Goal: Answer question/provide support: Share knowledge or assist other users

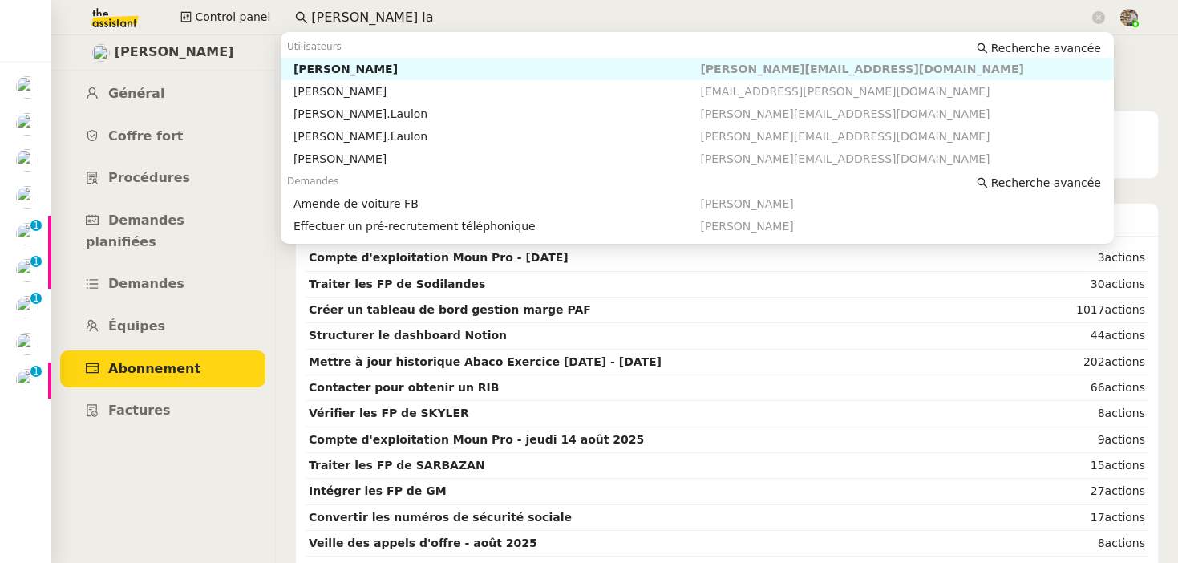
click at [353, 17] on input "[PERSON_NAME] la" at bounding box center [700, 18] width 778 height 22
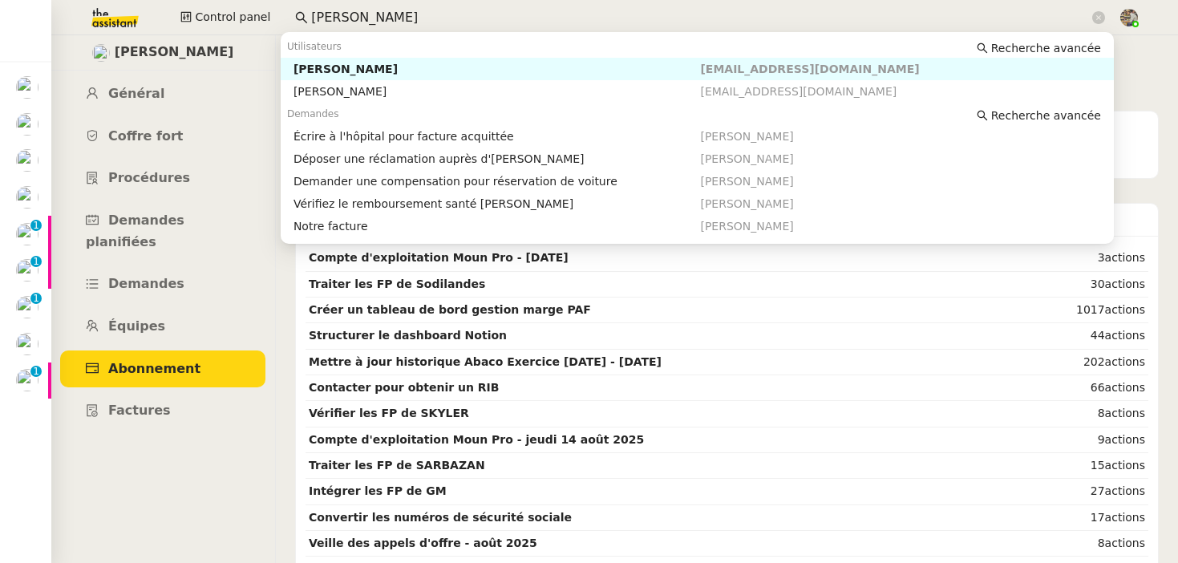
click at [363, 65] on div "[PERSON_NAME]" at bounding box center [497, 69] width 407 height 14
type input "[PERSON_NAME]"
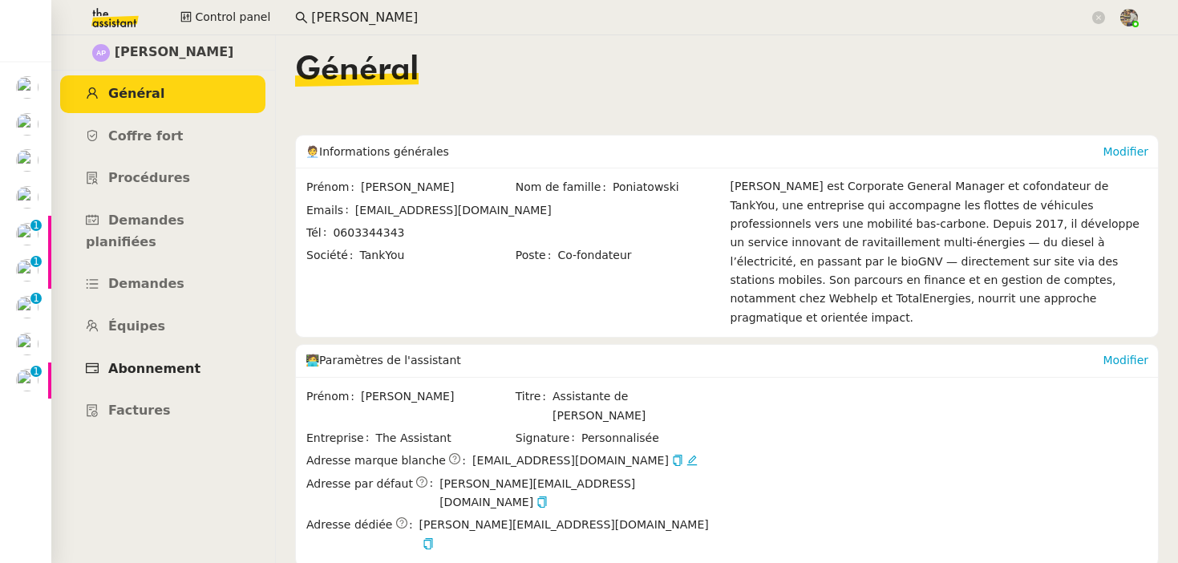
click at [164, 361] on span "Abonnement" at bounding box center [154, 368] width 92 height 15
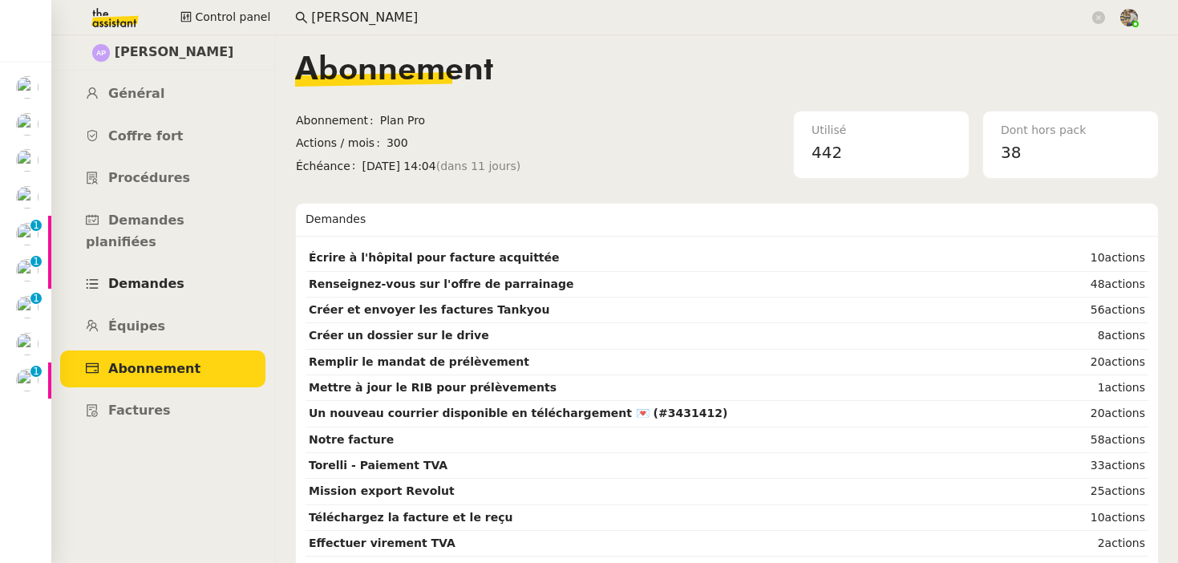
click at [159, 276] on span "Demandes" at bounding box center [146, 283] width 76 height 15
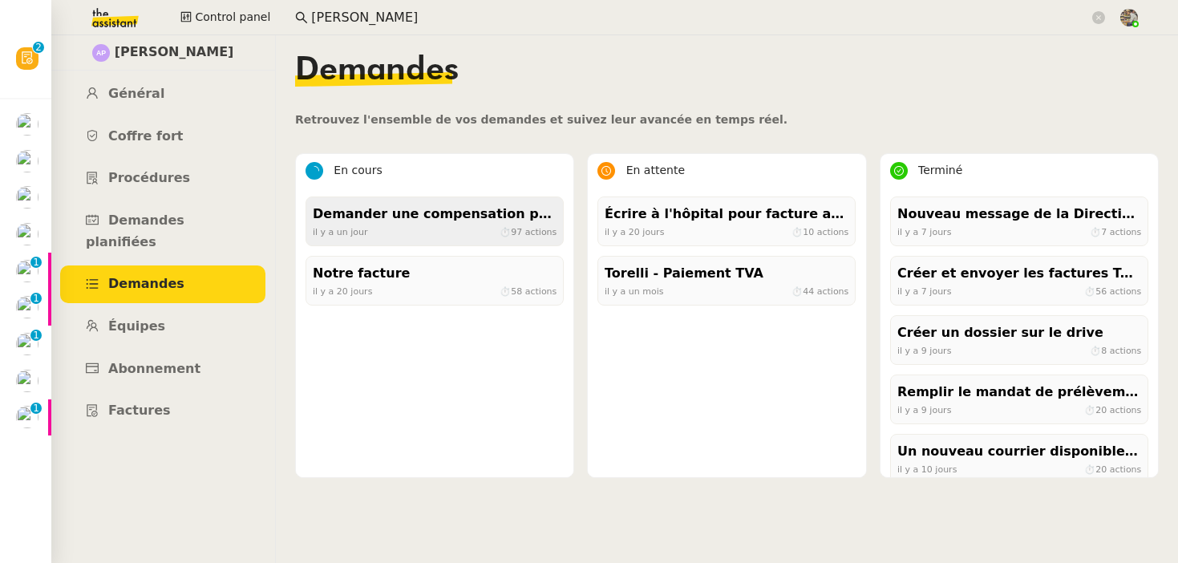
click at [440, 225] on div "[DATE] ⏱ 97 actions" at bounding box center [435, 232] width 244 height 14
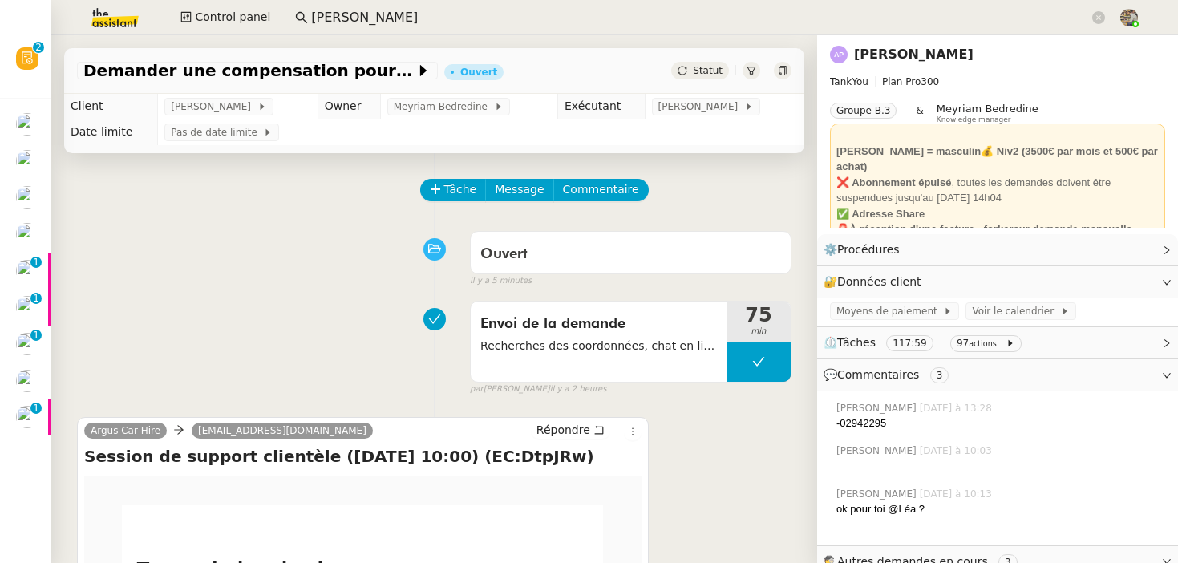
click at [784, 67] on icon at bounding box center [782, 71] width 7 height 10
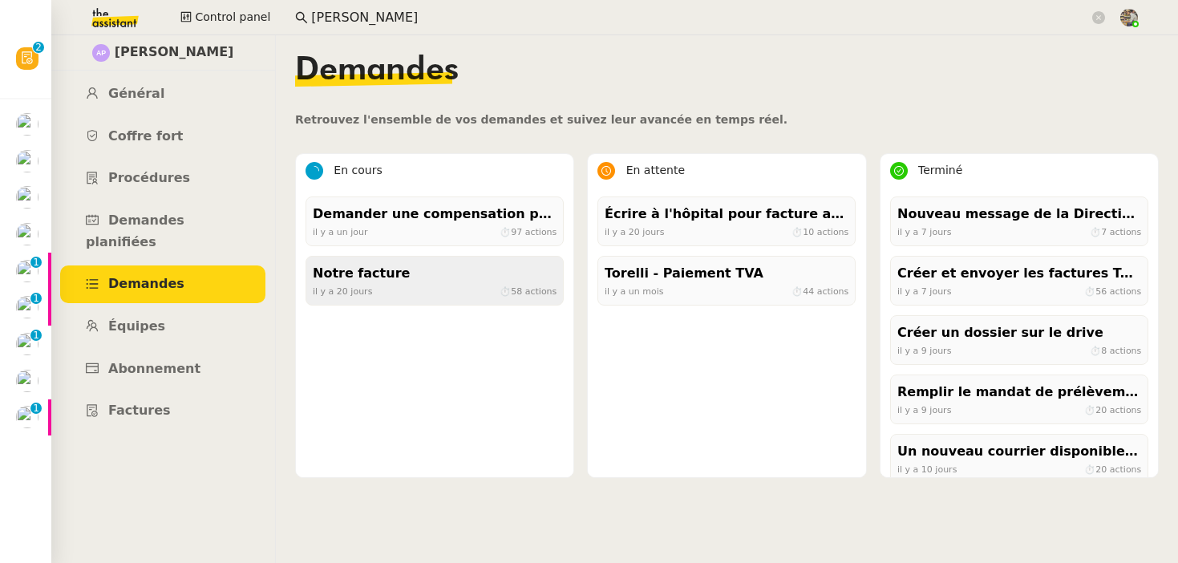
click at [443, 286] on div "[DATE] ⏱ 58 actions" at bounding box center [435, 291] width 244 height 14
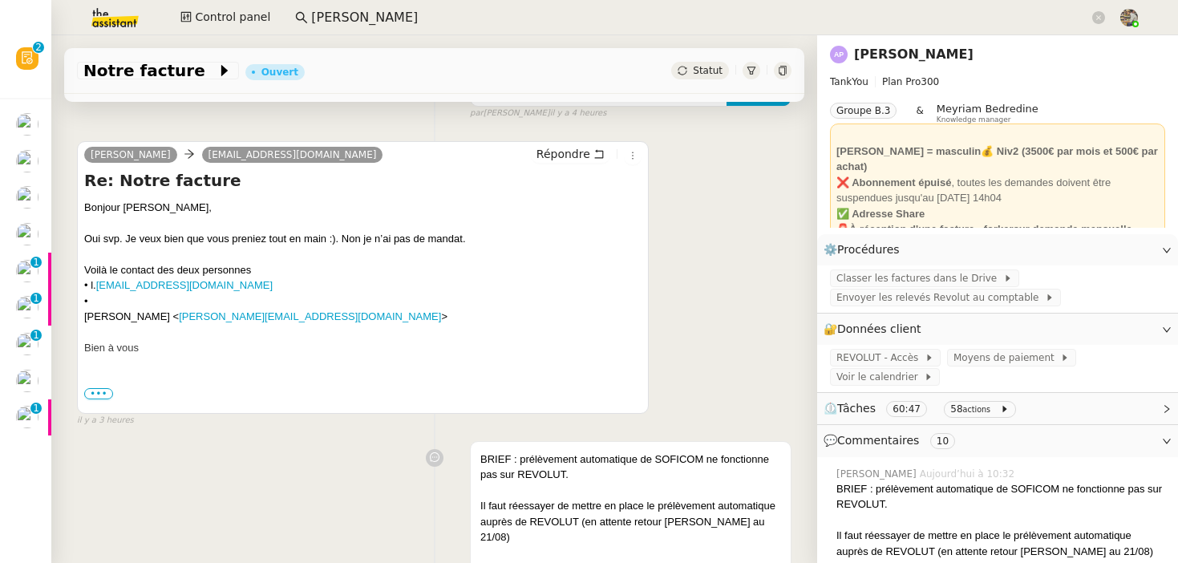
scroll to position [277, 0]
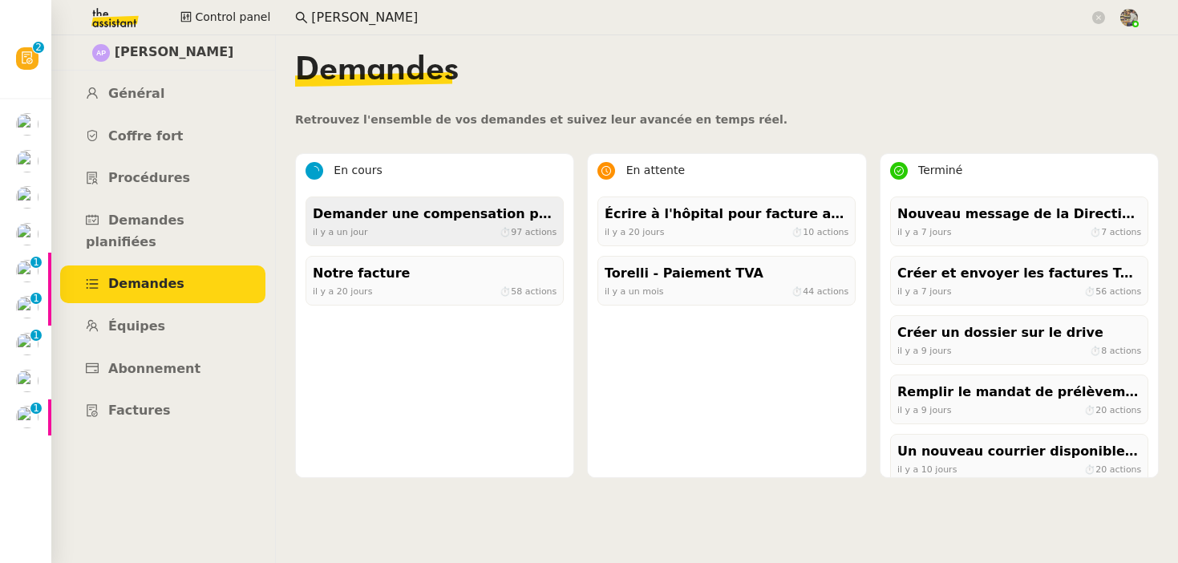
click at [433, 221] on div "Demander une compensation pour réservation de voiture" at bounding box center [435, 215] width 244 height 22
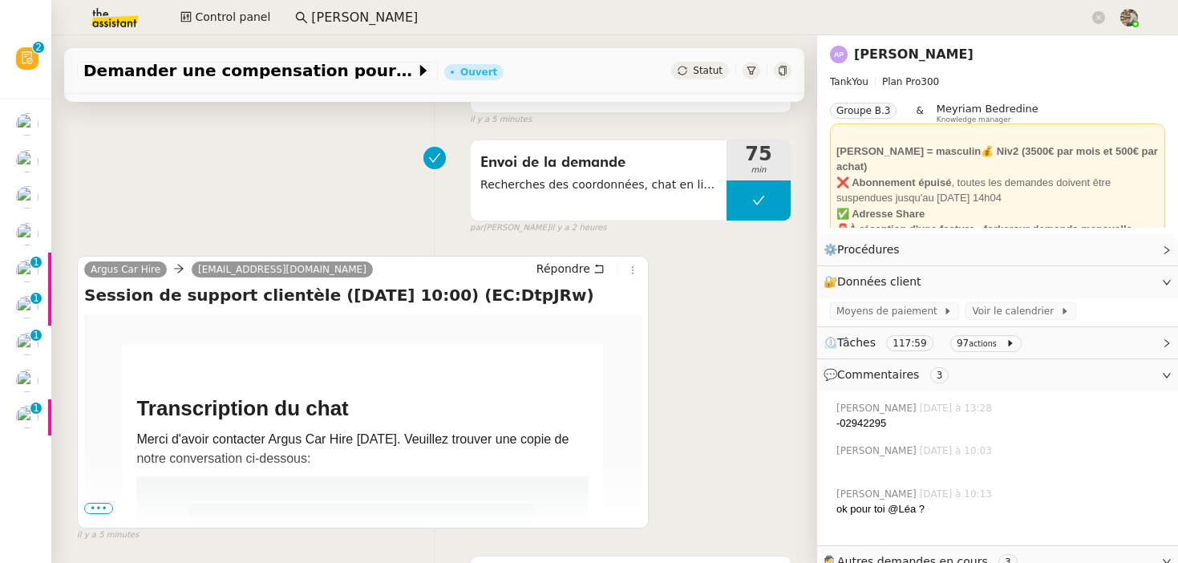
scroll to position [460, 0]
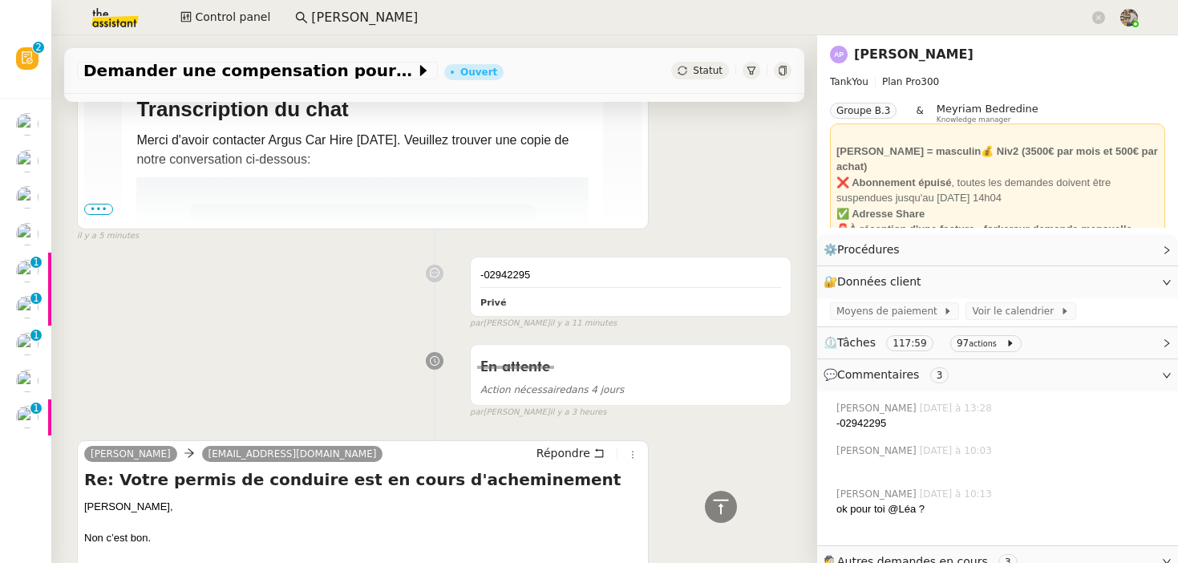
click at [938, 45] on nz-page-header-title "[PERSON_NAME]" at bounding box center [914, 54] width 120 height 22
click at [922, 50] on link "[PERSON_NAME]" at bounding box center [914, 54] width 120 height 15
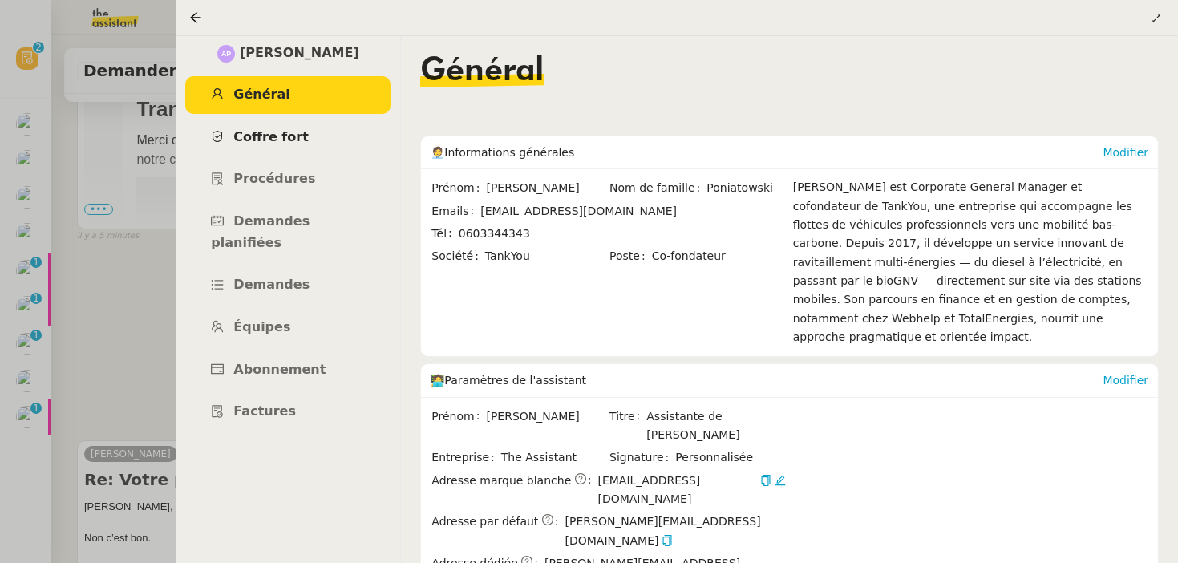
click at [265, 136] on span "Coffre fort" at bounding box center [270, 136] width 75 height 15
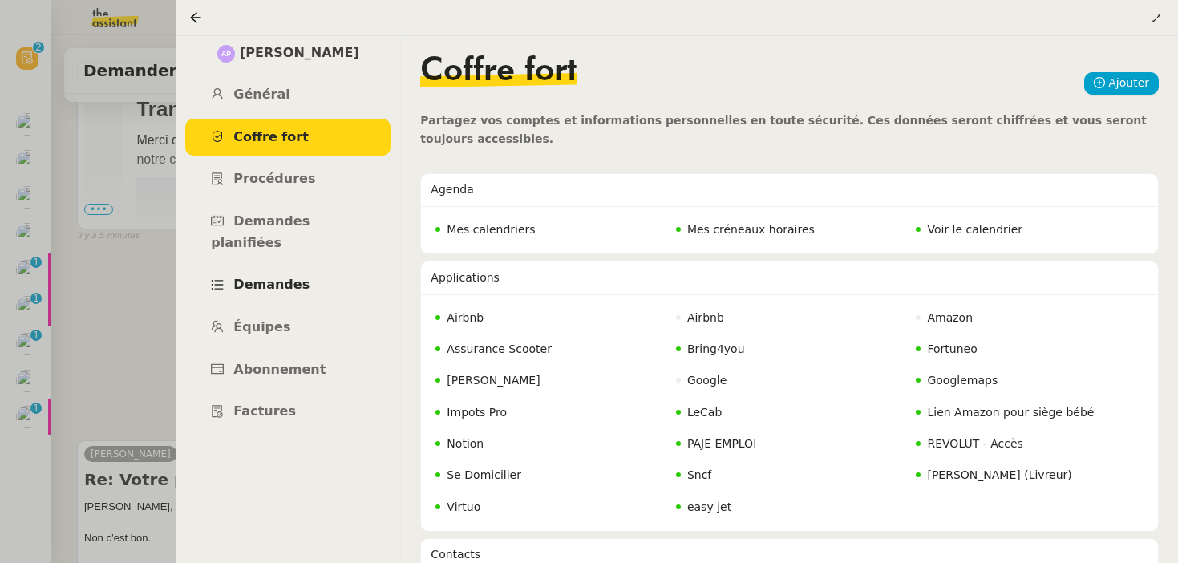
click at [273, 277] on span "Demandes" at bounding box center [271, 284] width 76 height 15
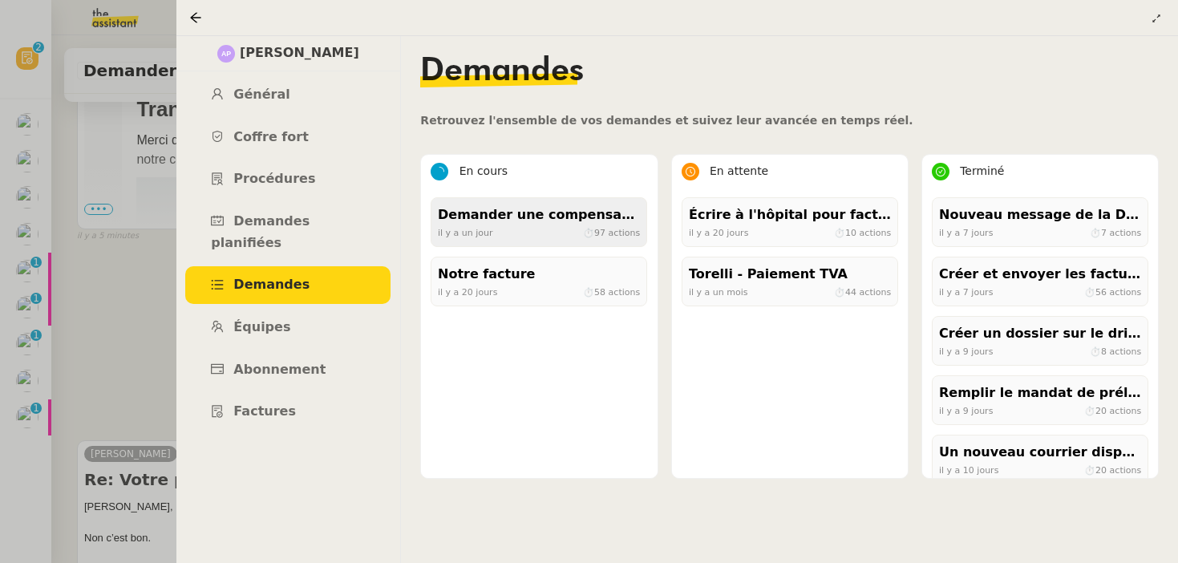
click at [525, 213] on div "Demander une compensation pour réservation de voiture" at bounding box center [539, 216] width 202 height 22
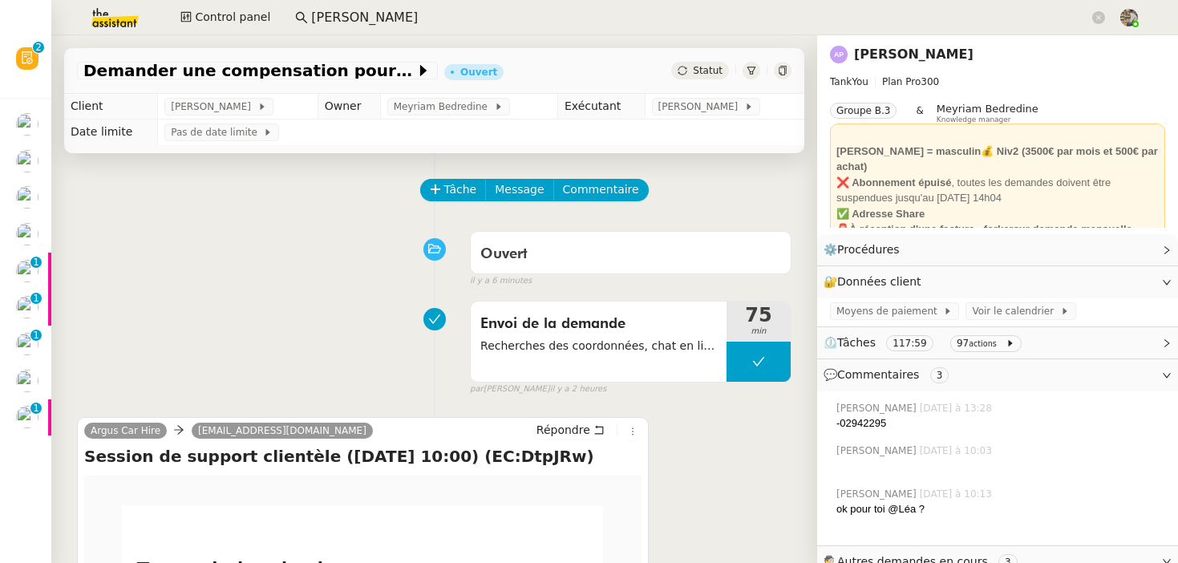
click at [879, 62] on nz-page-header-title "[PERSON_NAME]" at bounding box center [914, 54] width 120 height 22
click at [888, 55] on link "[PERSON_NAME]" at bounding box center [914, 54] width 120 height 15
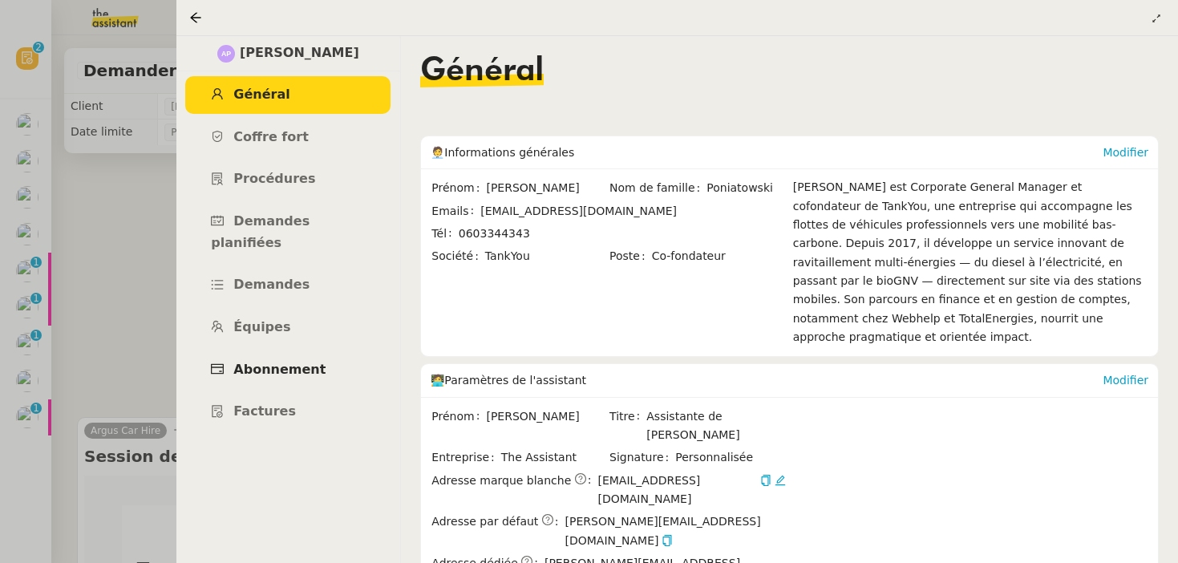
click at [241, 362] on span "Abonnement" at bounding box center [279, 369] width 92 height 15
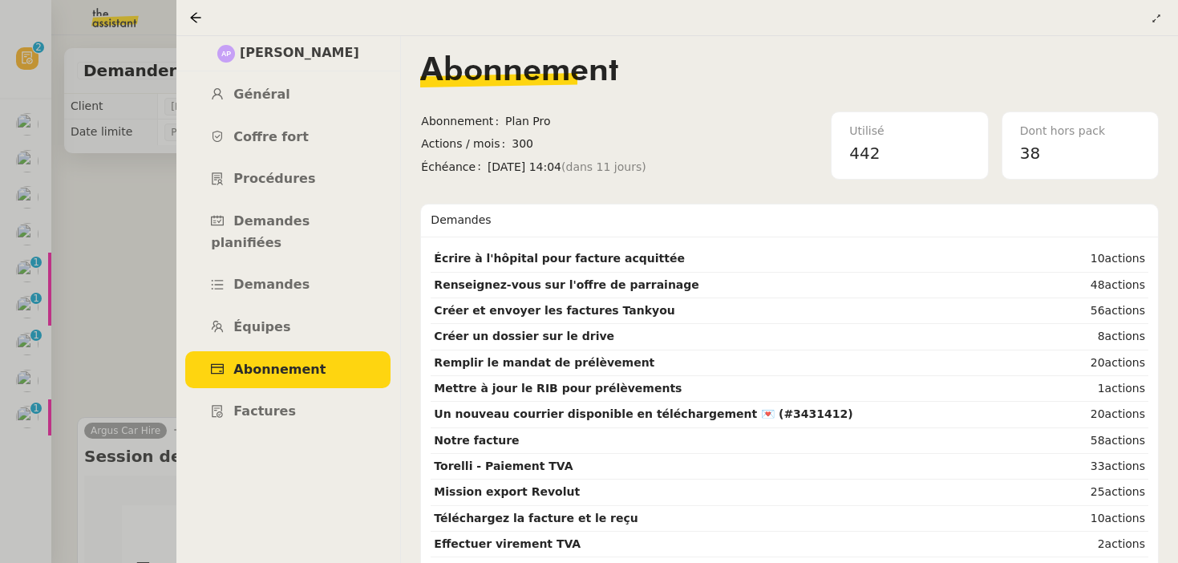
click at [79, 373] on div at bounding box center [589, 281] width 1178 height 563
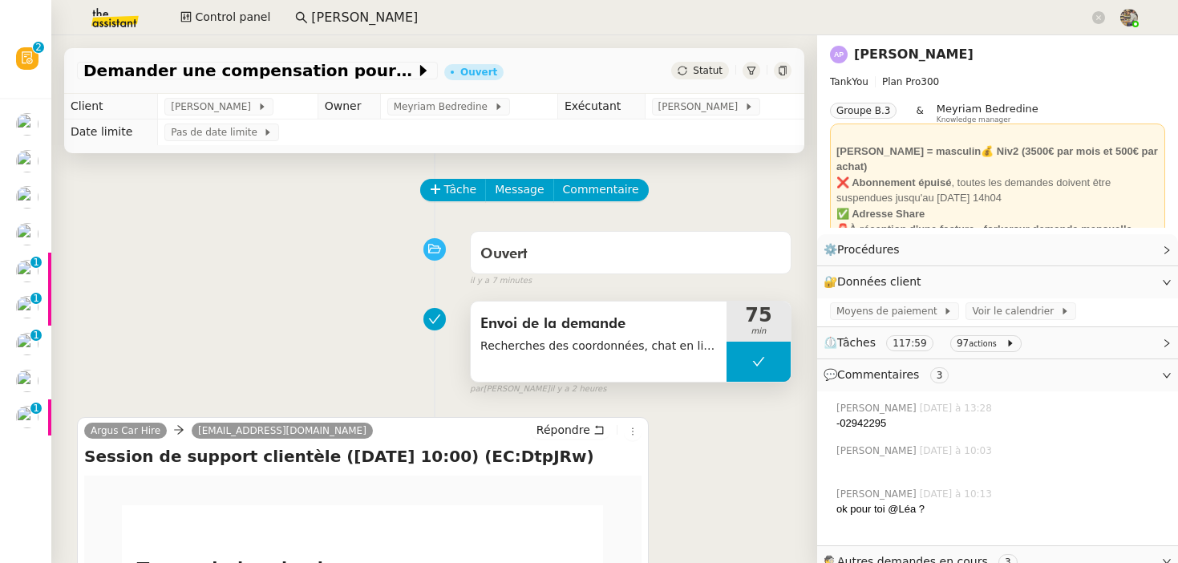
click at [603, 344] on span "Recherches des coordonnées, chat en ligne" at bounding box center [598, 346] width 237 height 18
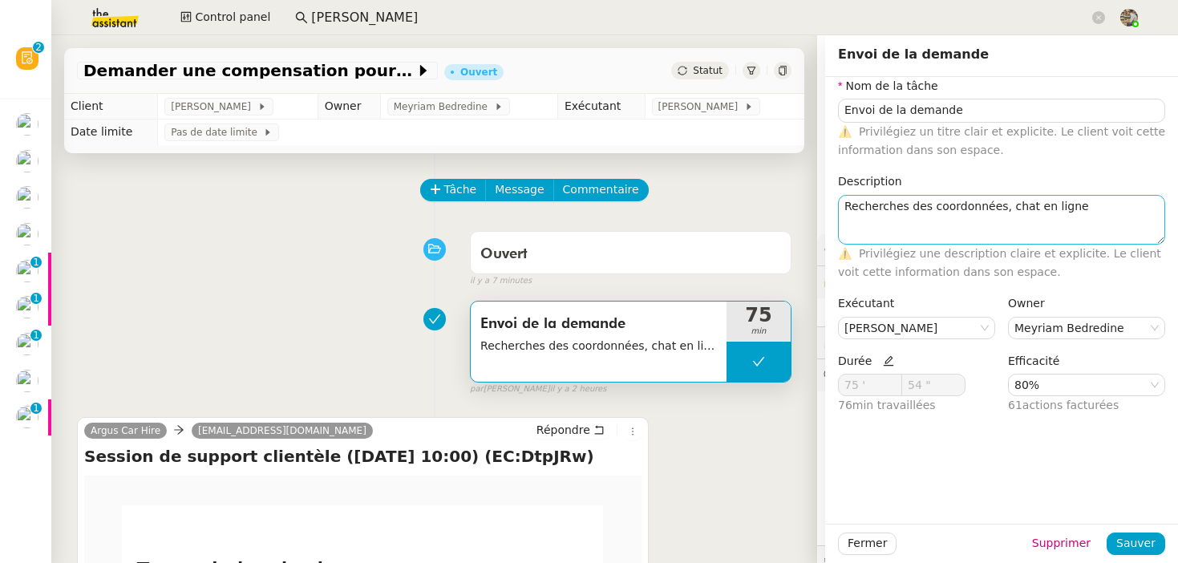
drag, startPoint x: 1158, startPoint y: 213, endPoint x: 1161, endPoint y: 241, distance: 28.2
click at [1161, 241] on textarea "Recherches des coordonnées, chat en ligne" at bounding box center [1001, 220] width 327 height 50
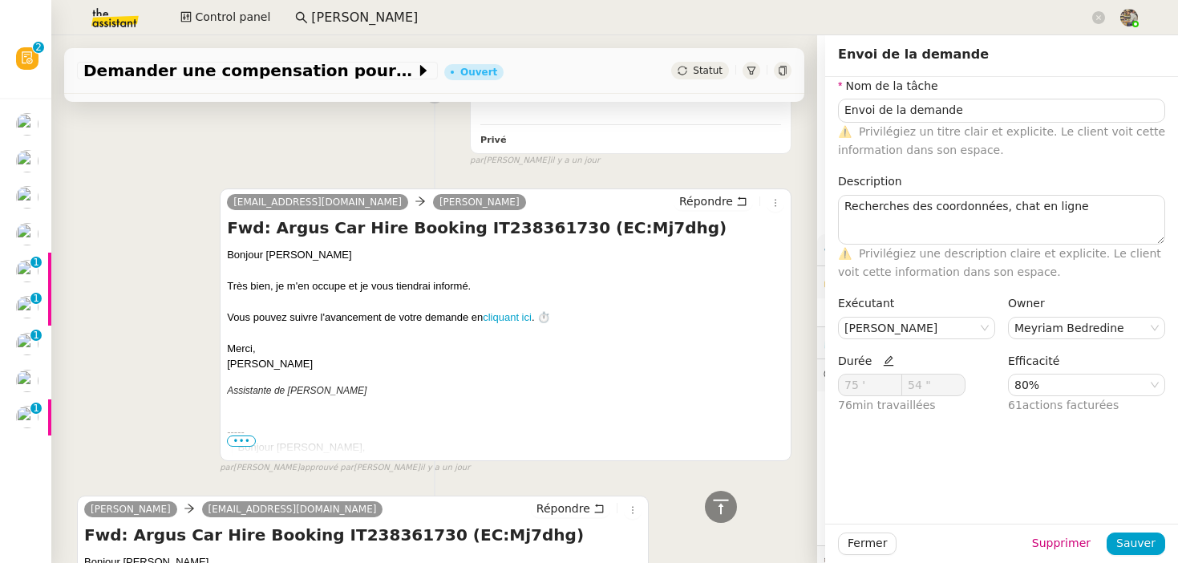
scroll to position [4253, 0]
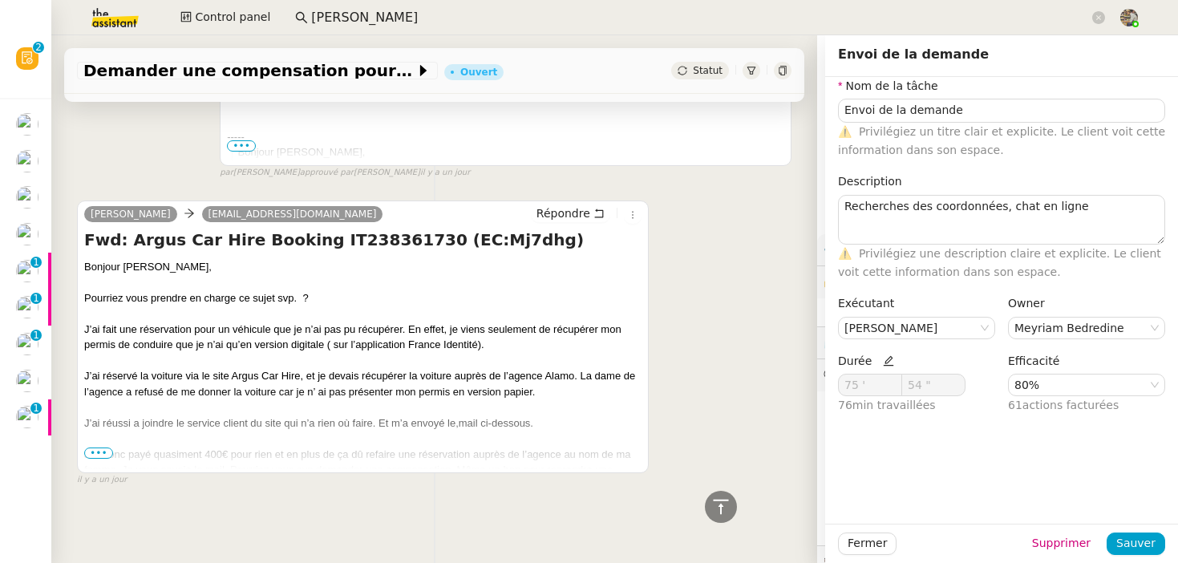
click at [100, 444] on div at bounding box center [362, 439] width 557 height 16
click at [99, 451] on span "•••" at bounding box center [98, 453] width 29 height 11
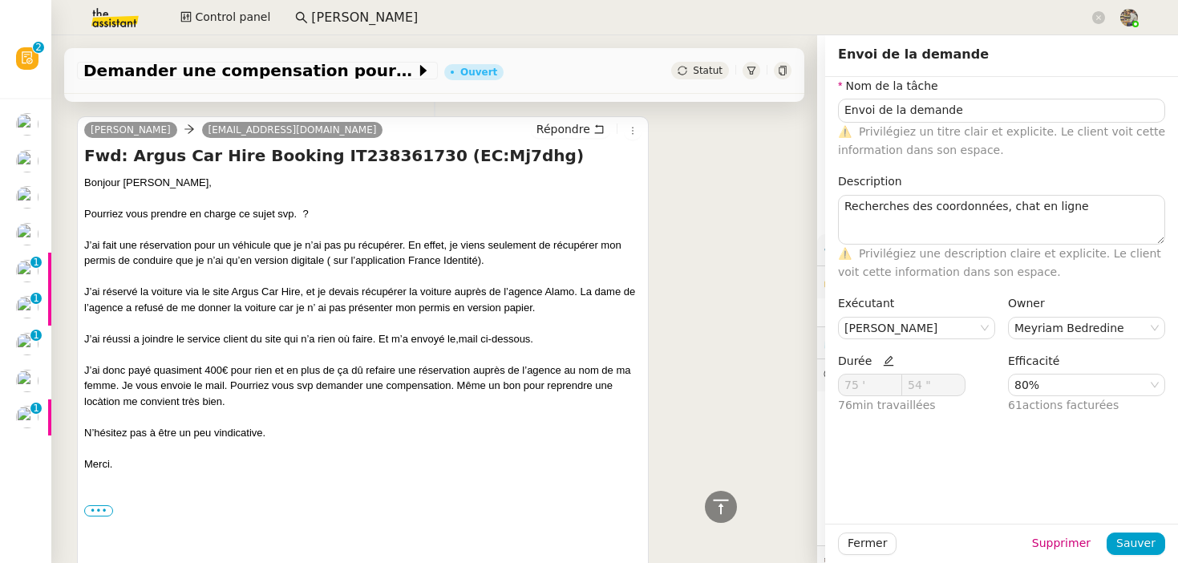
scroll to position [4328, 0]
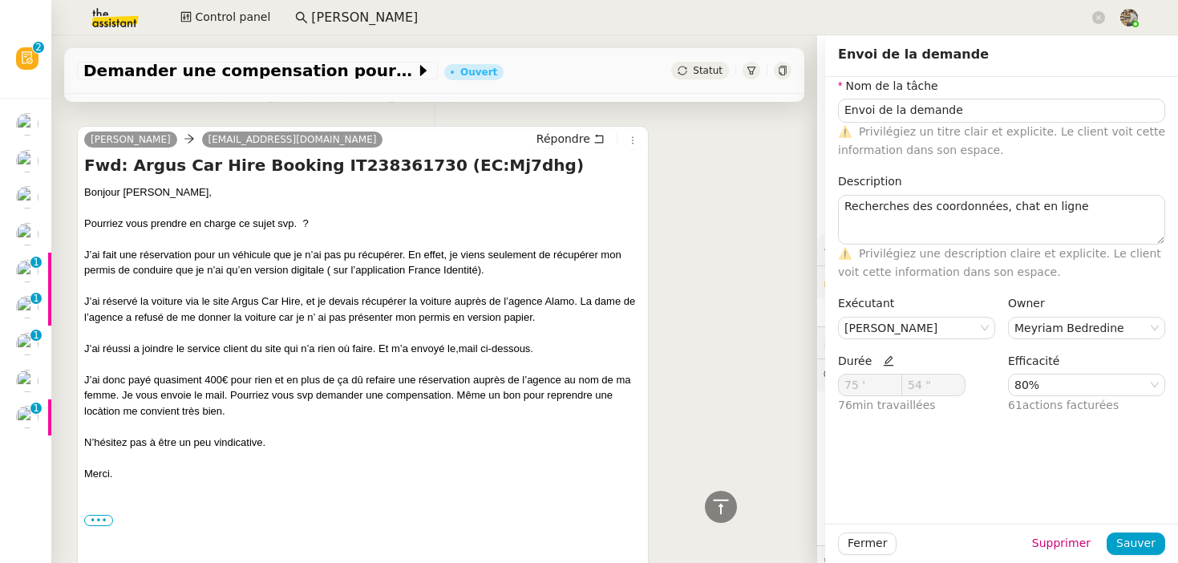
click at [742, 261] on div "[PERSON_NAME] [EMAIL_ADDRESS][DOMAIN_NAME] Répondre Fwd: Argus Car Hire Booking…" at bounding box center [434, 359] width 715 height 496
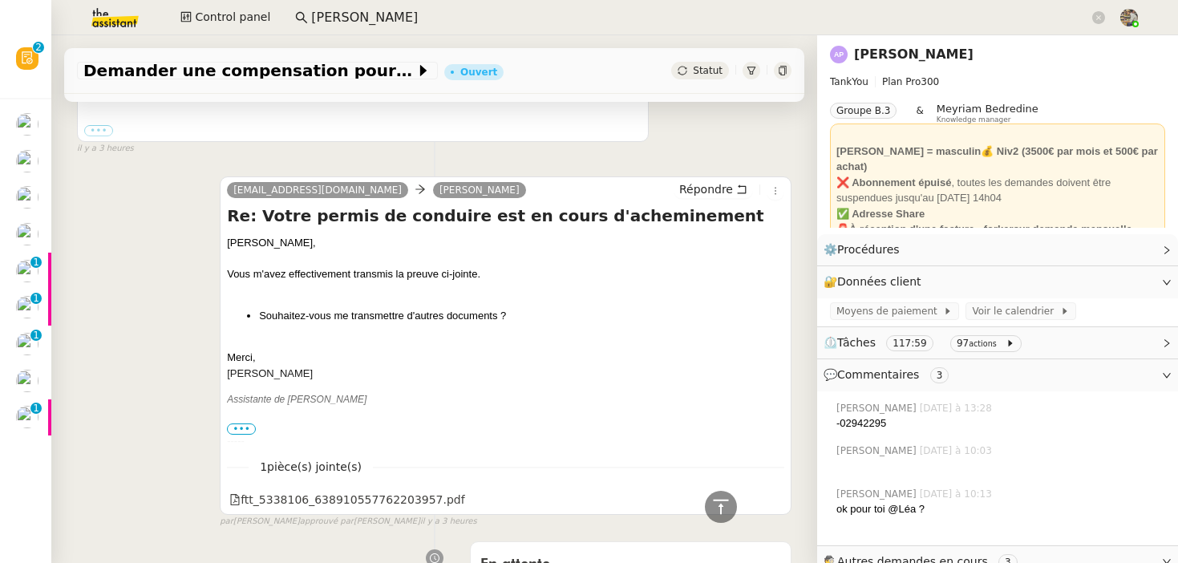
scroll to position [1003, 0]
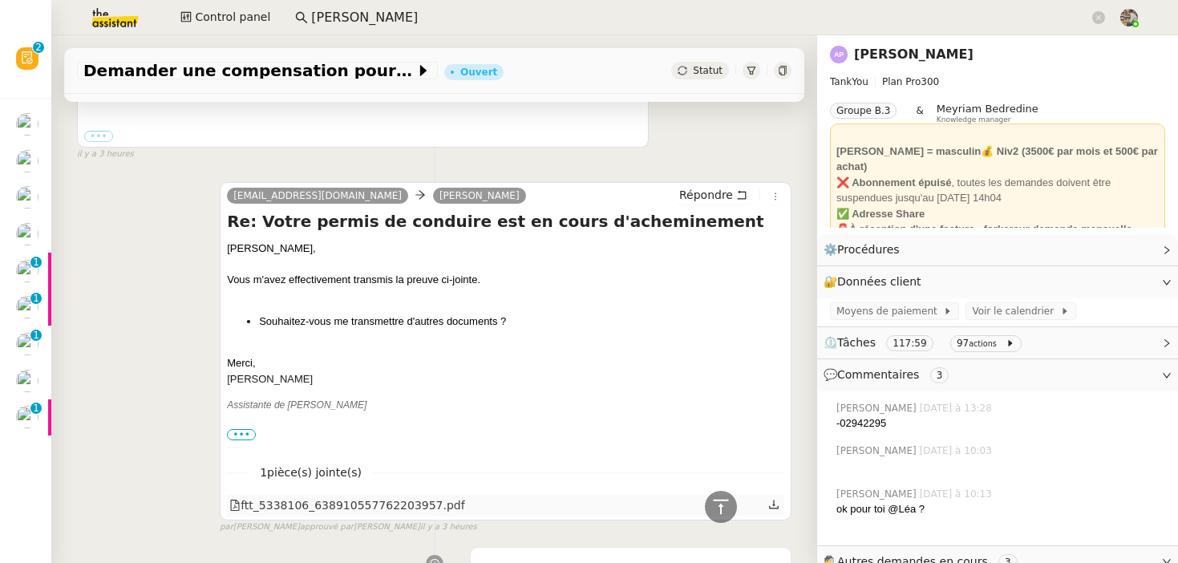
click at [379, 504] on div "ftt_5338106_638910557762203957.pdf" at bounding box center [347, 505] width 236 height 18
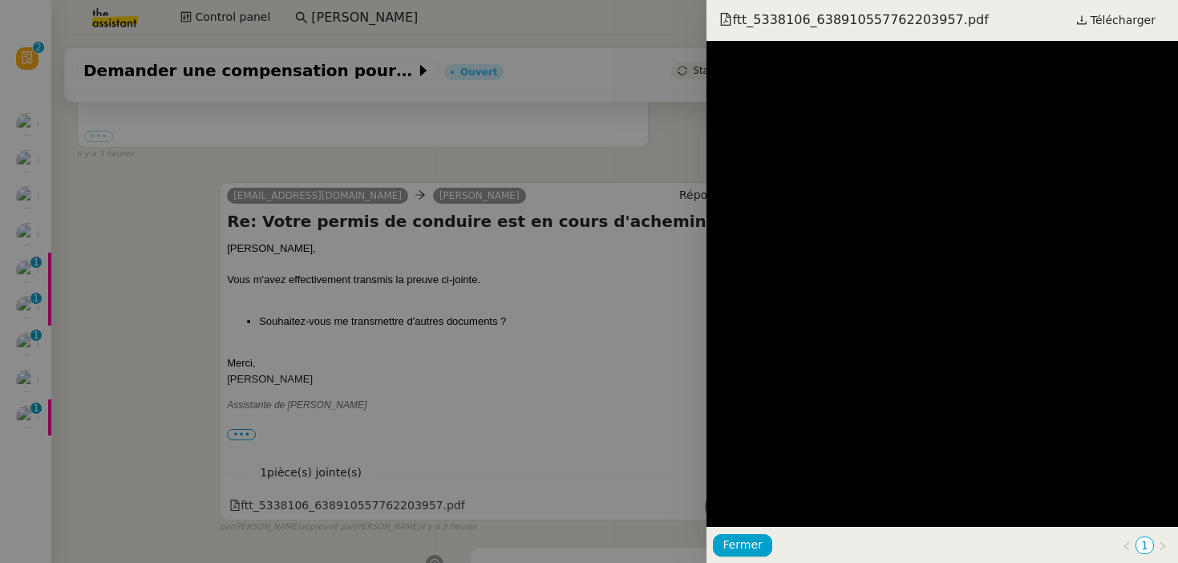
click at [419, 400] on div at bounding box center [589, 281] width 1178 height 563
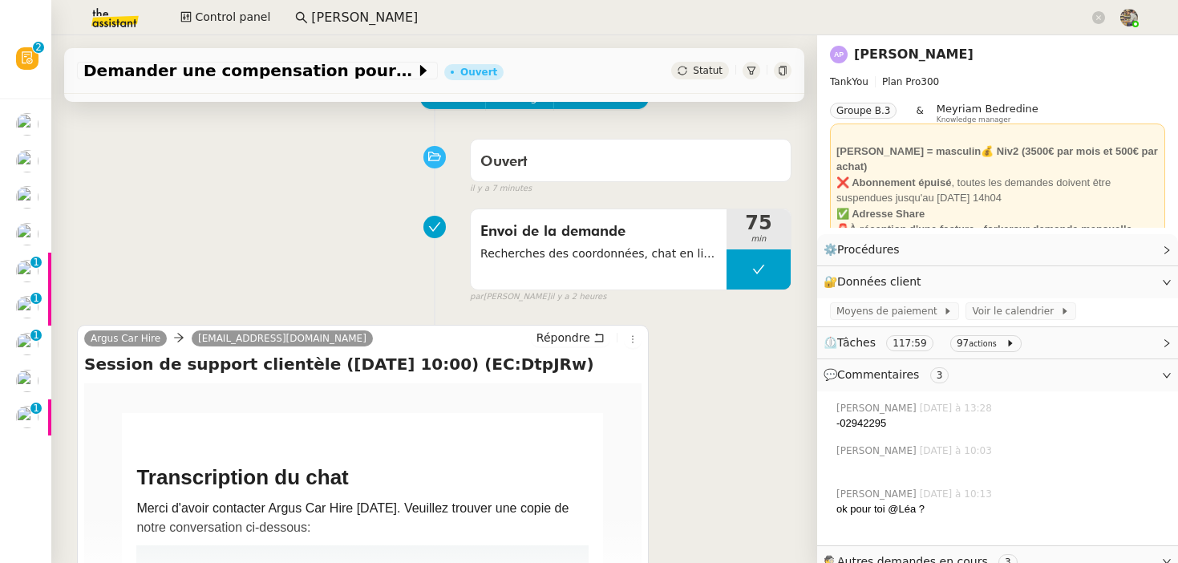
scroll to position [0, 0]
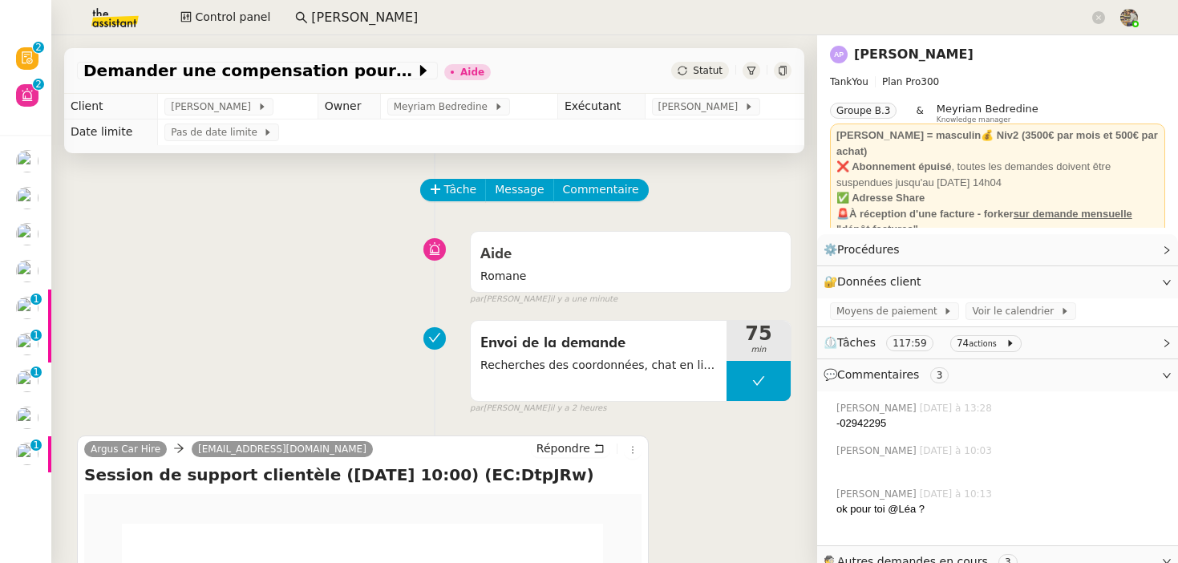
click at [907, 48] on link "[PERSON_NAME]" at bounding box center [914, 54] width 120 height 15
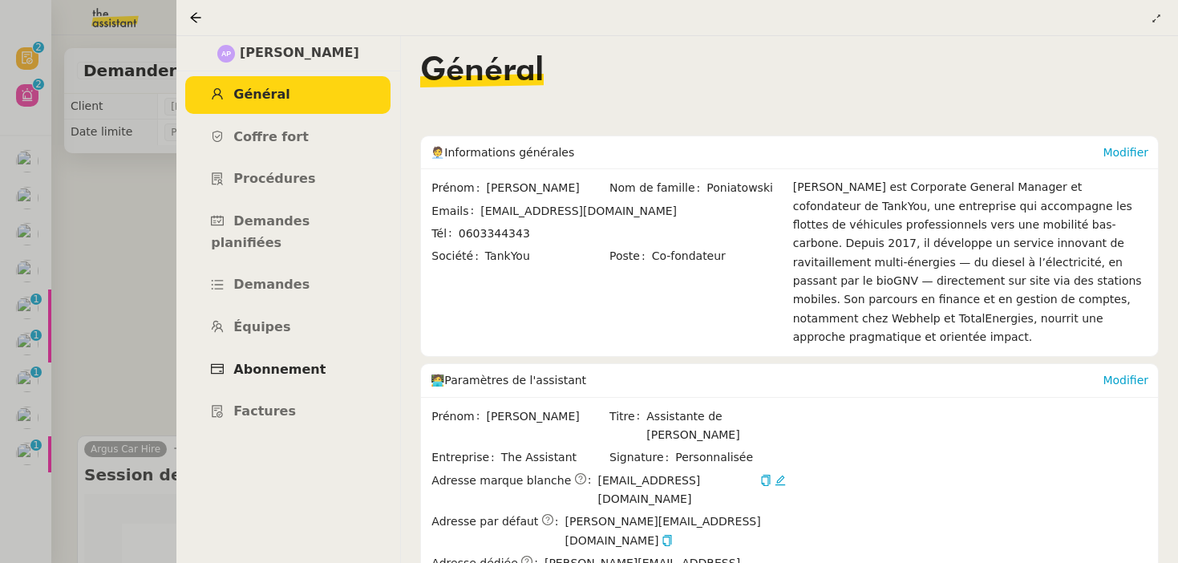
click at [260, 351] on link "Abonnement" at bounding box center [287, 370] width 205 height 38
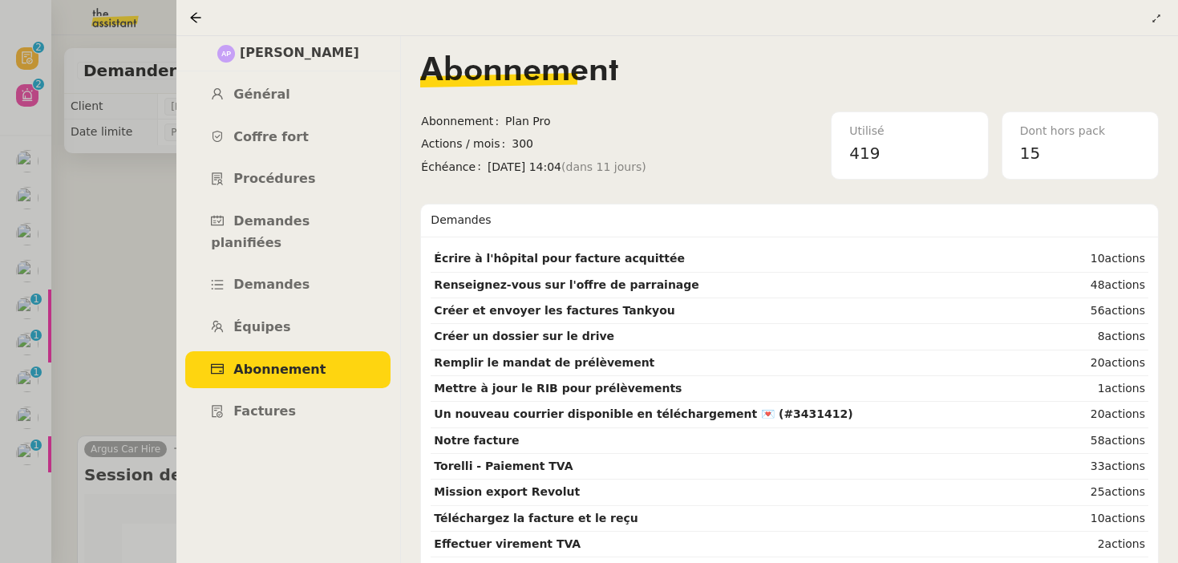
click at [91, 277] on div at bounding box center [589, 281] width 1178 height 563
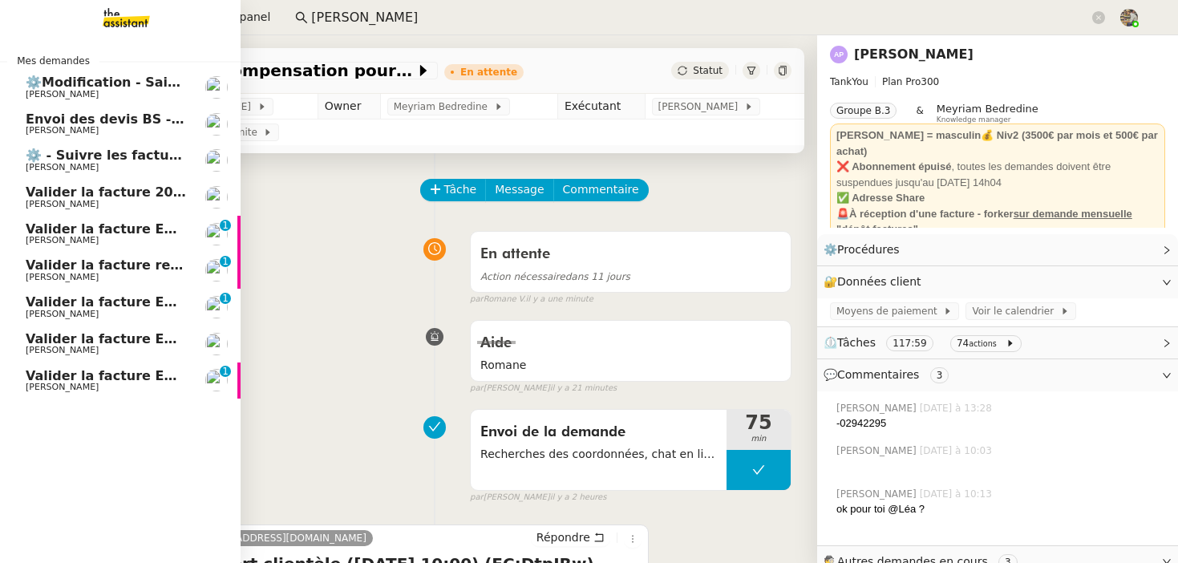
click at [65, 403] on div "Mes demandes ⚙️Modification - Saisie et suivi des devis sur [DATE] (temporaire)…" at bounding box center [120, 299] width 241 height 528
click at [91, 360] on link "Valider la facture [PERSON_NAME]" at bounding box center [120, 344] width 241 height 37
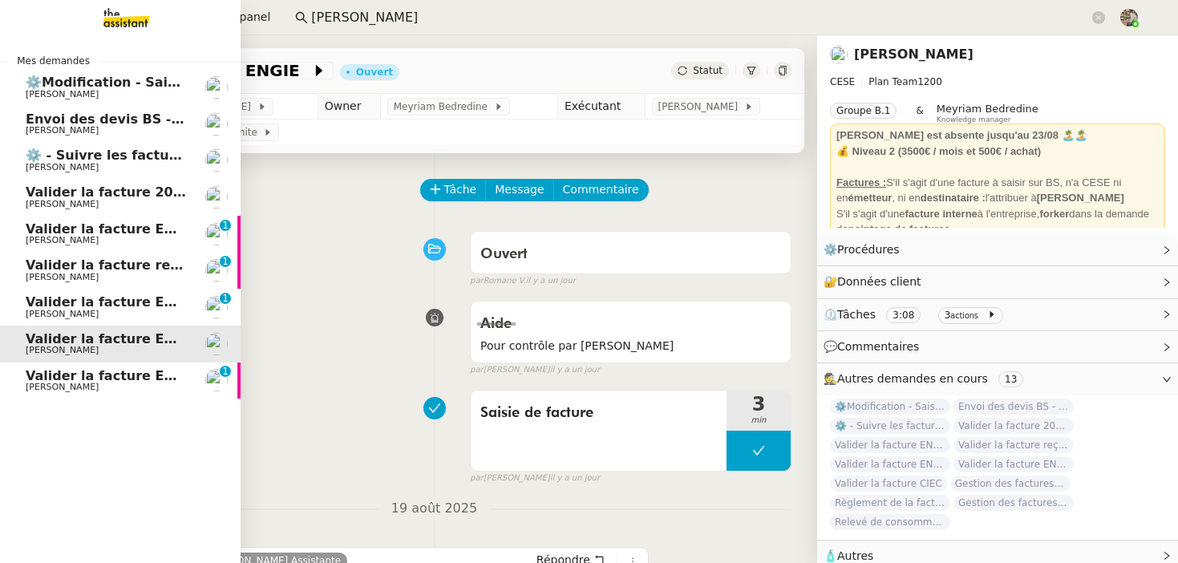
click at [99, 391] on span "[PERSON_NAME]" at bounding box center [62, 387] width 73 height 10
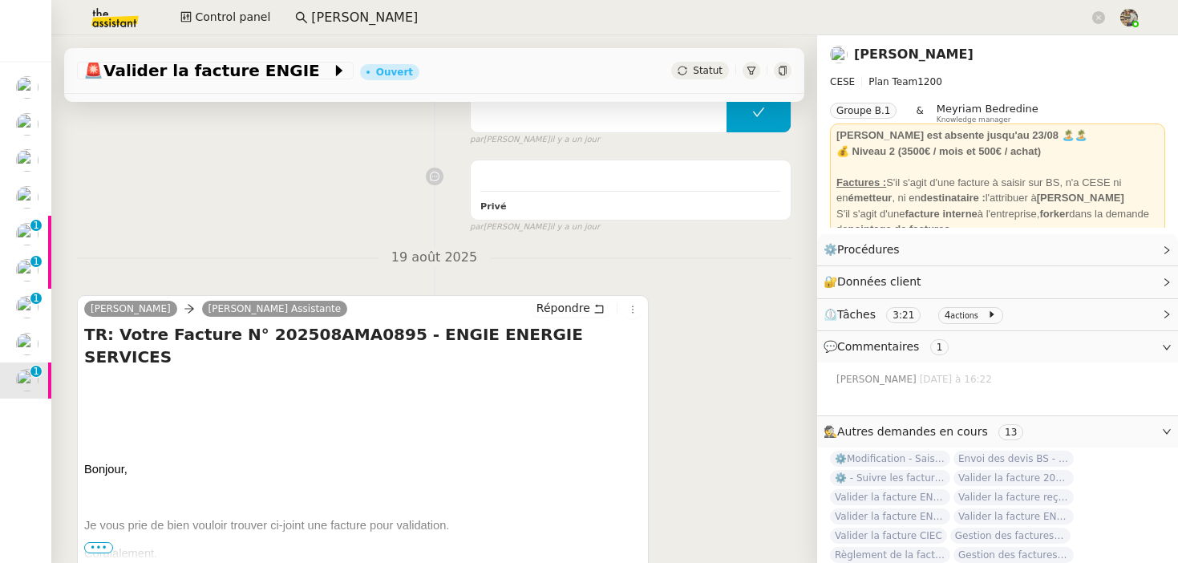
scroll to position [537, 0]
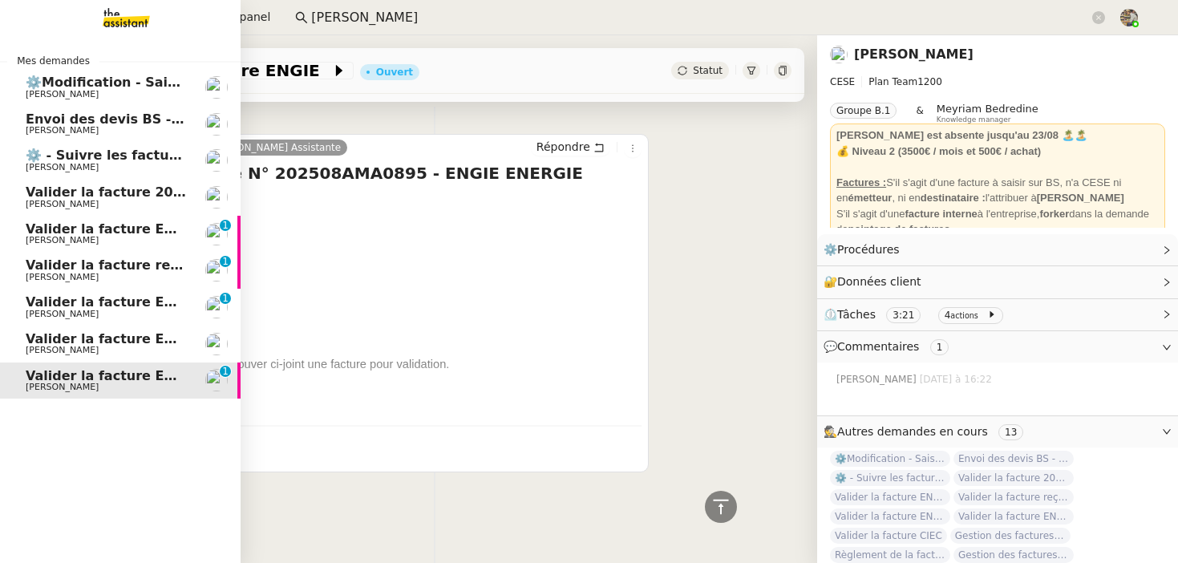
click at [46, 354] on span "[PERSON_NAME]" at bounding box center [62, 350] width 73 height 10
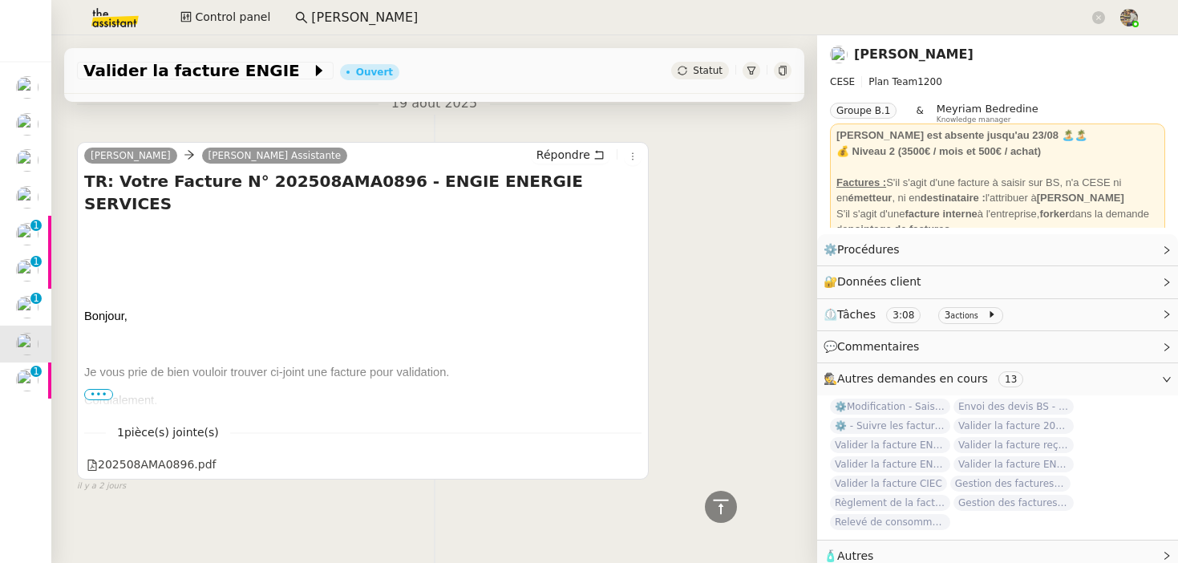
scroll to position [407, 0]
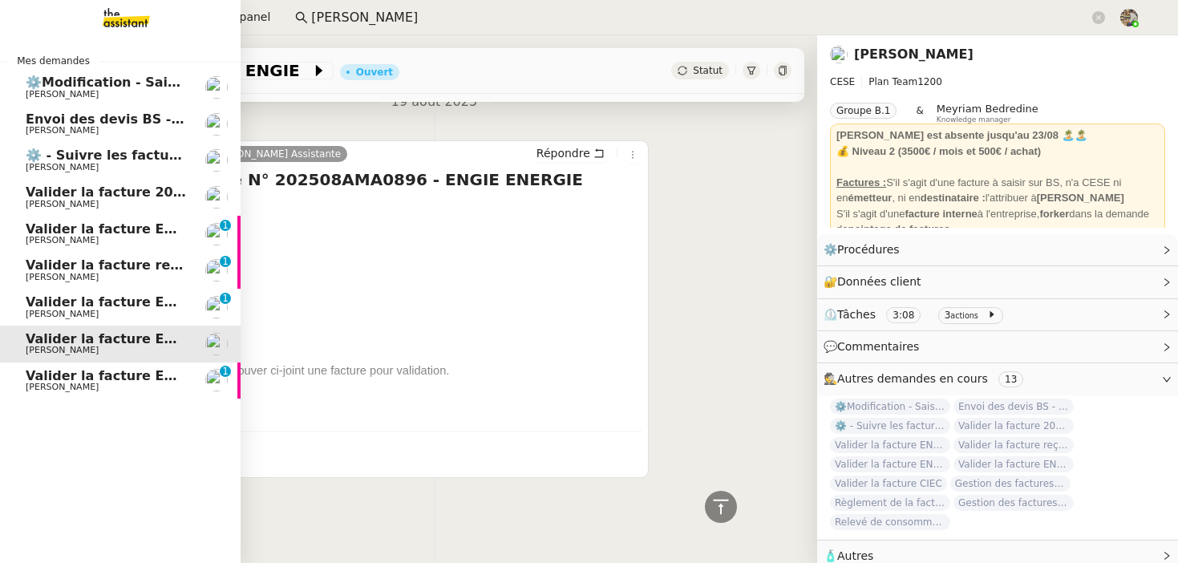
click at [82, 160] on span "⚙️ - Suivre les factures d'exploitation" at bounding box center [161, 155] width 270 height 15
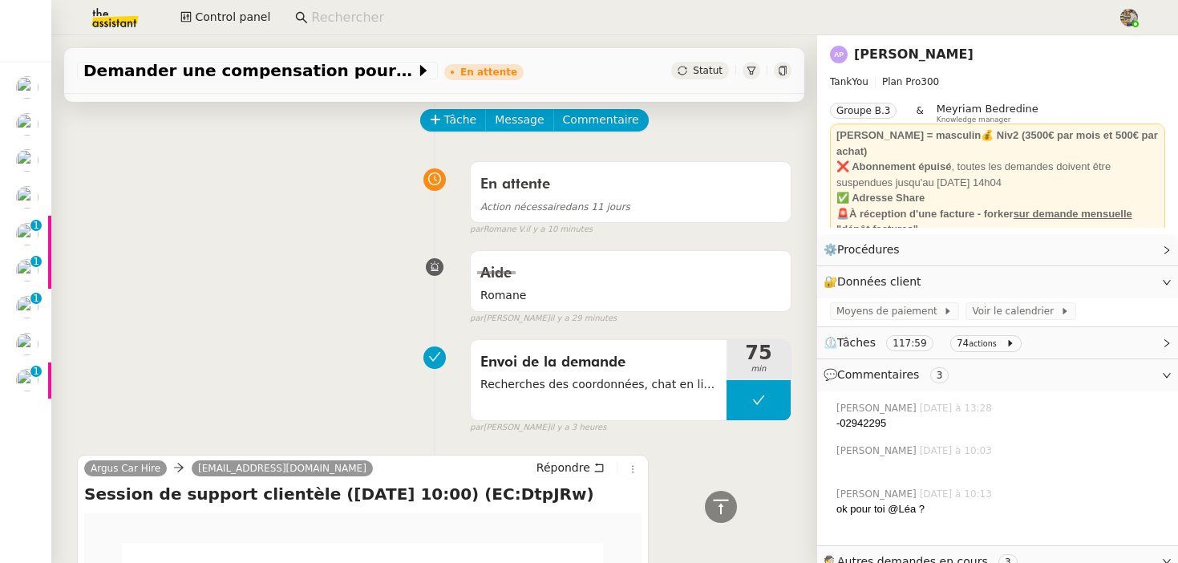
scroll to position [20, 0]
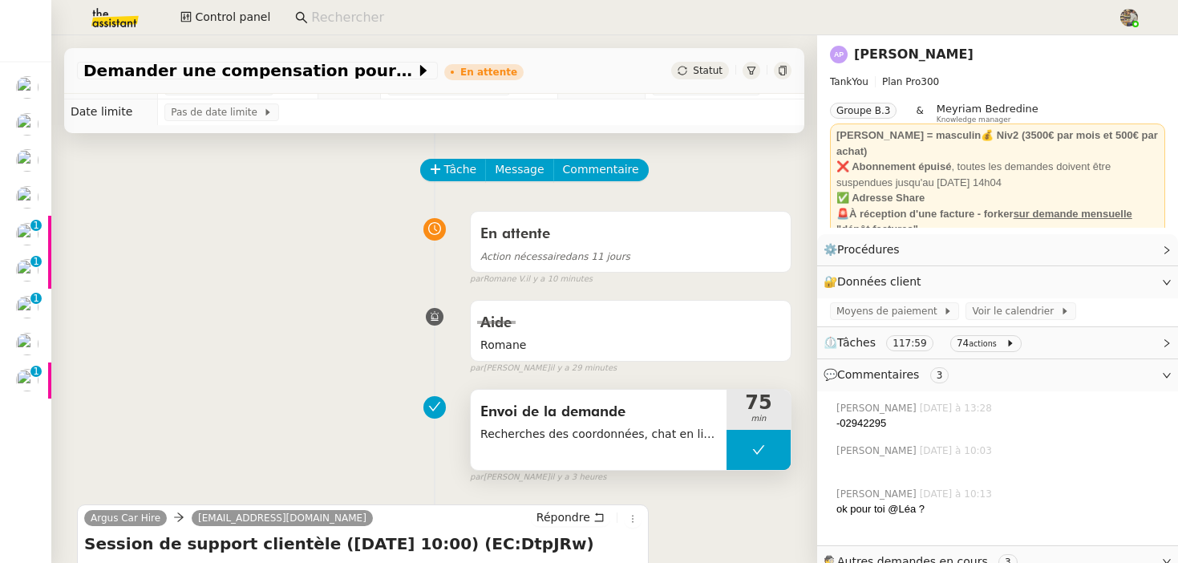
click at [513, 425] on span "Recherches des coordonnées, chat en ligne" at bounding box center [598, 434] width 237 height 18
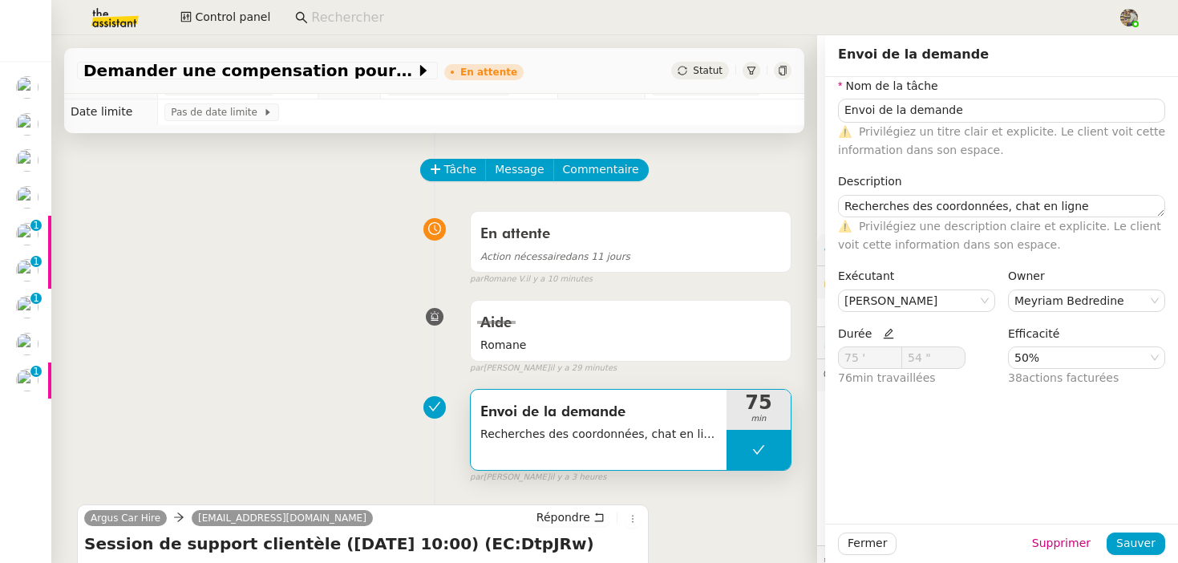
click at [269, 354] on div "Aide Romane false par Léa J. il y a 29 minutes" at bounding box center [434, 334] width 715 height 83
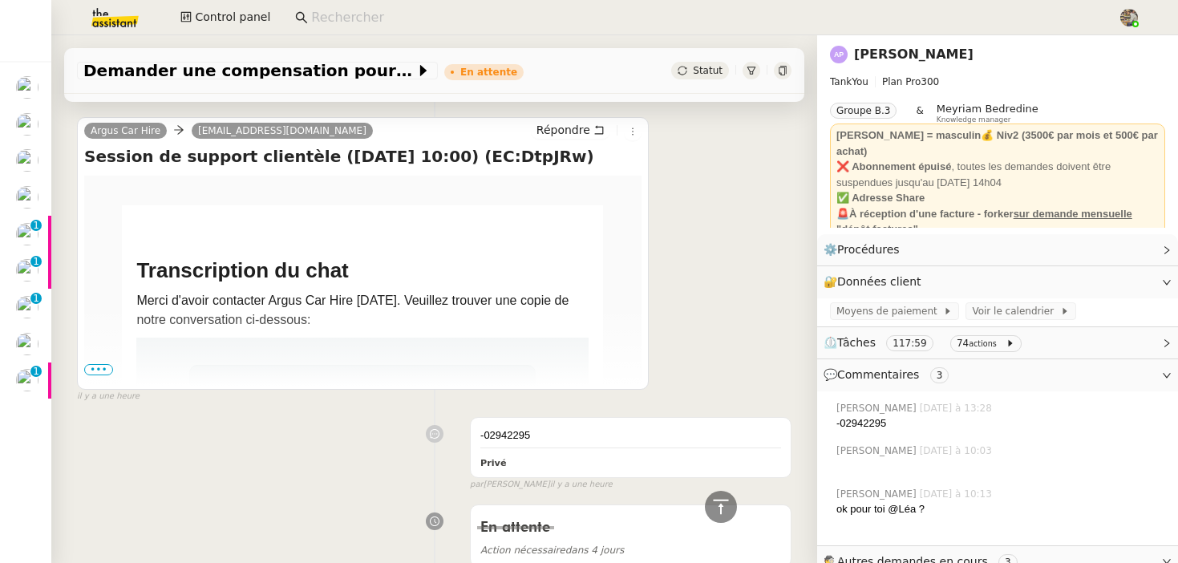
scroll to position [420, 0]
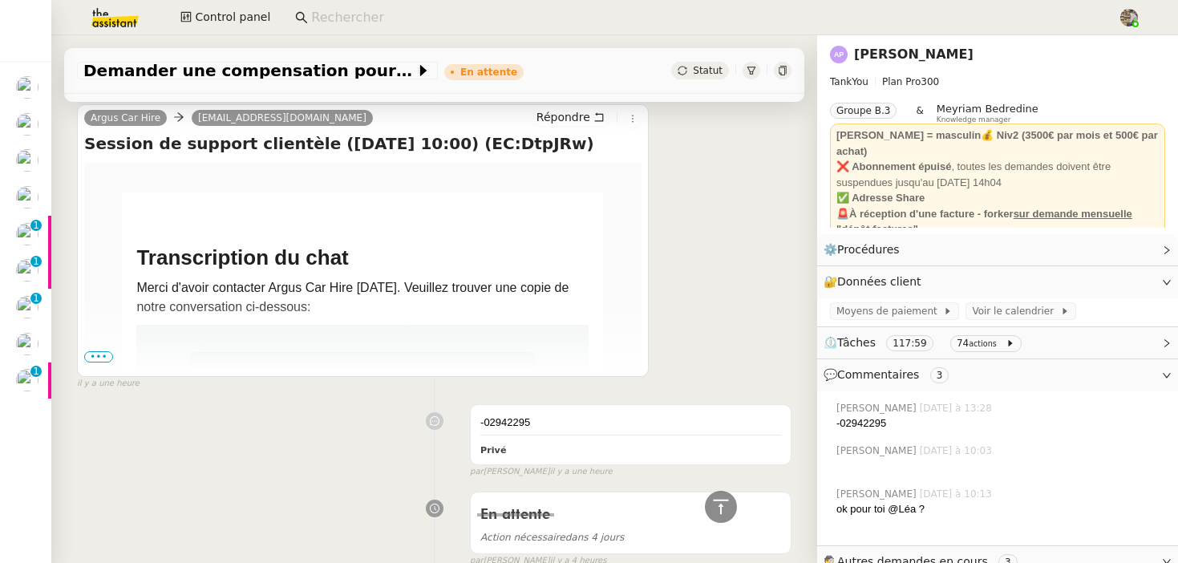
click at [102, 354] on span "•••" at bounding box center [98, 356] width 29 height 11
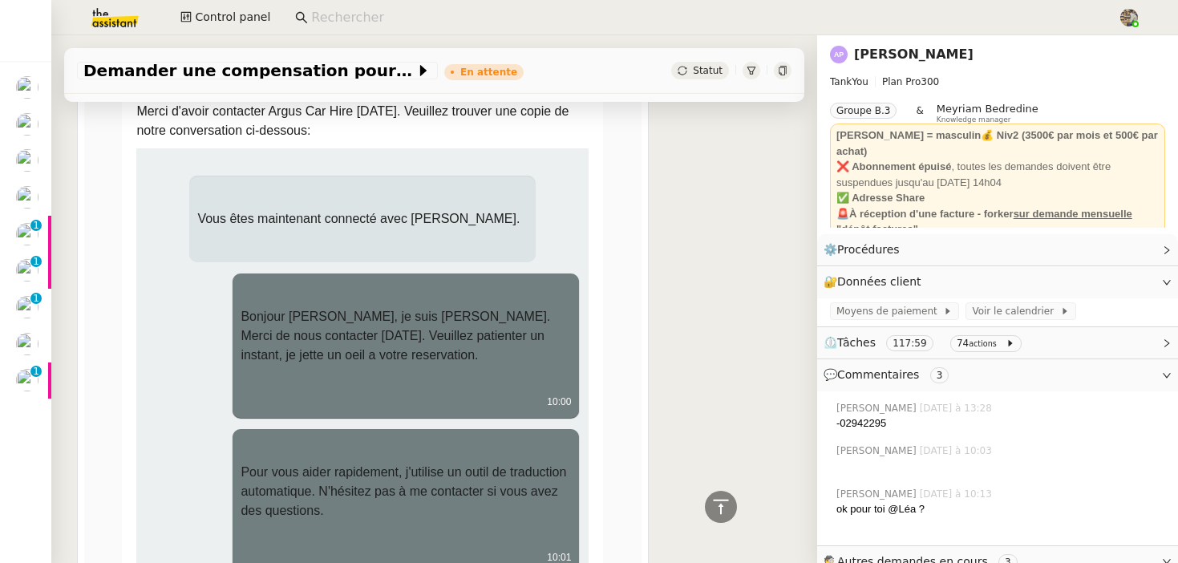
scroll to position [594, 0]
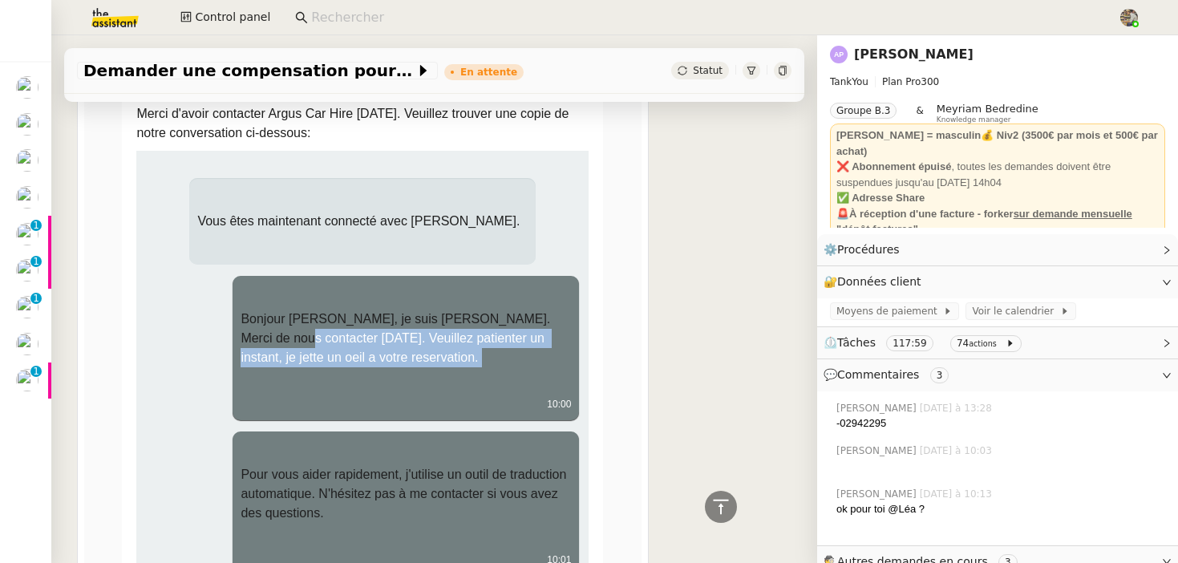
drag, startPoint x: 260, startPoint y: 333, endPoint x: 373, endPoint y: 389, distance: 126.3
click at [373, 389] on div "Bonjour [PERSON_NAME], je suis [PERSON_NAME]. Merci de nous contacter [DATE]. V…" at bounding box center [406, 338] width 330 height 112
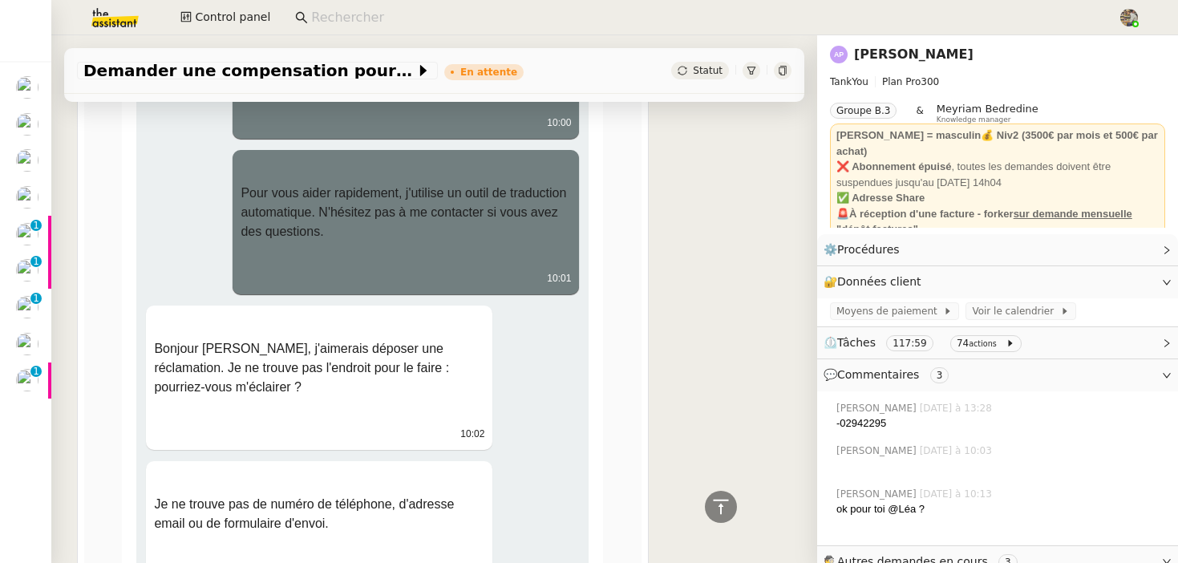
scroll to position [911, 0]
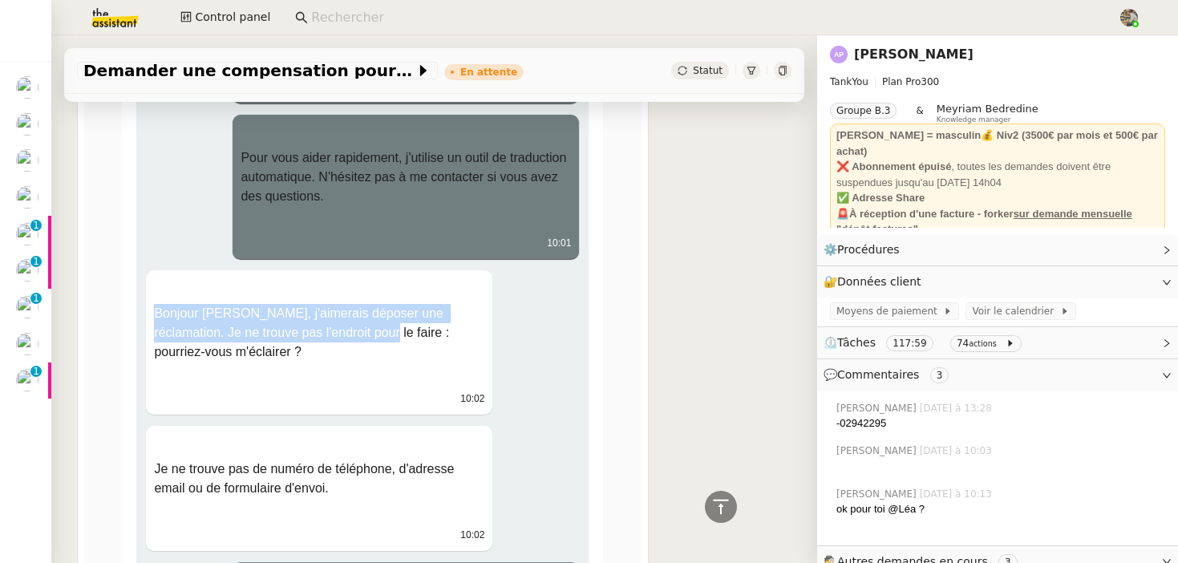
drag, startPoint x: 156, startPoint y: 309, endPoint x: 330, endPoint y: 331, distance: 174.7
click at [330, 331] on p "Bonjour [PERSON_NAME], j'aimerais déposer une réclamation. Je ne trouve pas l'e…" at bounding box center [319, 333] width 330 height 58
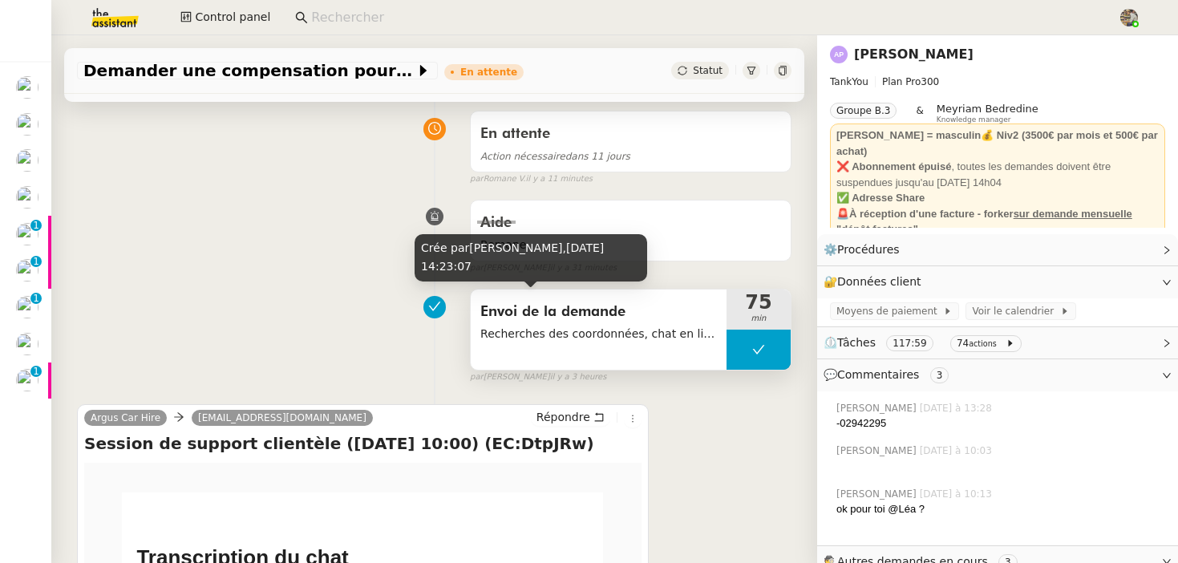
scroll to position [135, 0]
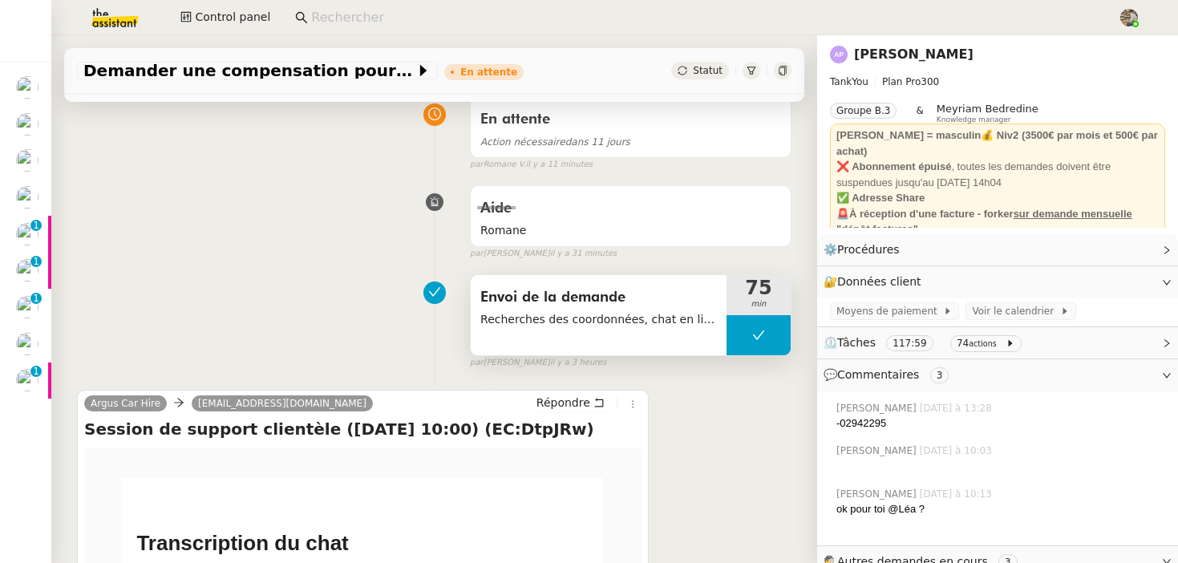
click at [579, 338] on div "Envoi de la demande Recherches des coordonnées, chat en ligne" at bounding box center [599, 315] width 256 height 80
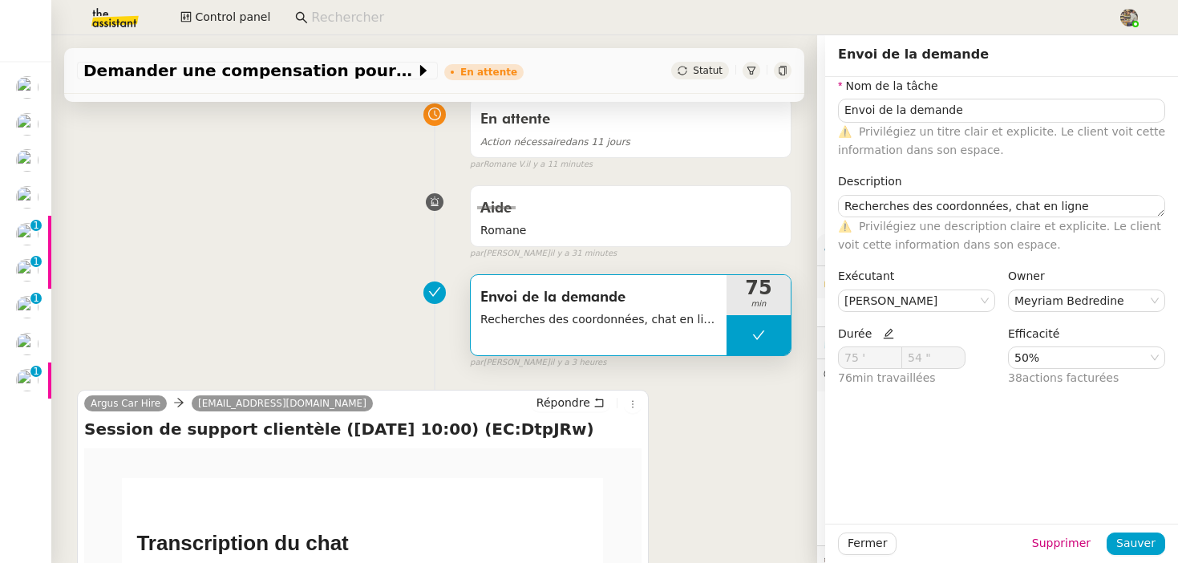
click at [311, 293] on div "Envoi de la demande Recherches des coordonnées, chat en ligne 75 min false par …" at bounding box center [434, 318] width 715 height 103
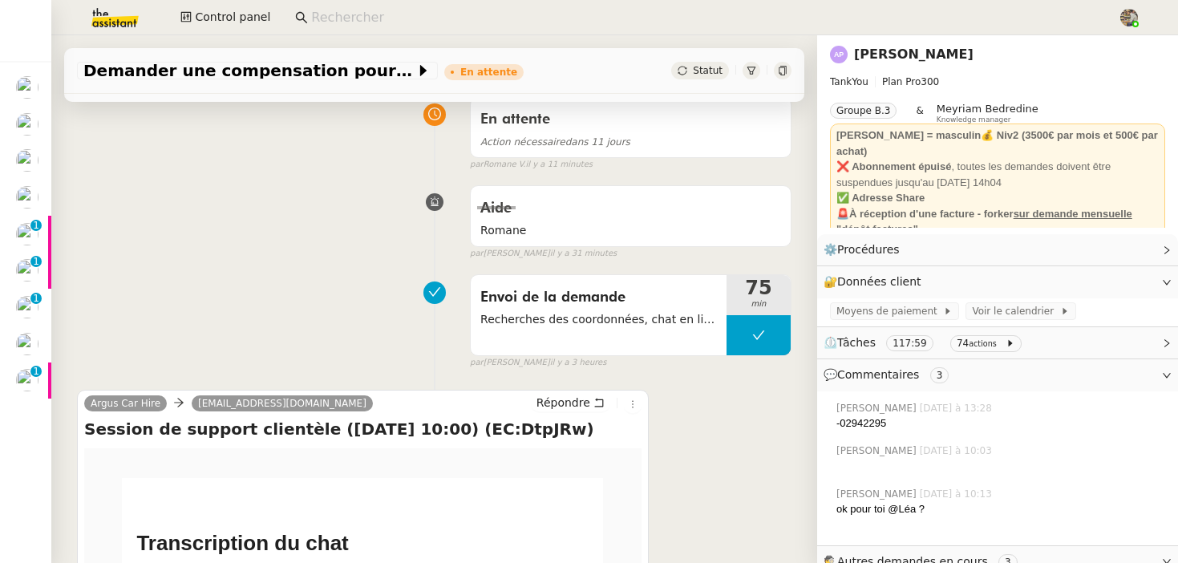
click at [906, 55] on link "[PERSON_NAME]" at bounding box center [914, 54] width 120 height 15
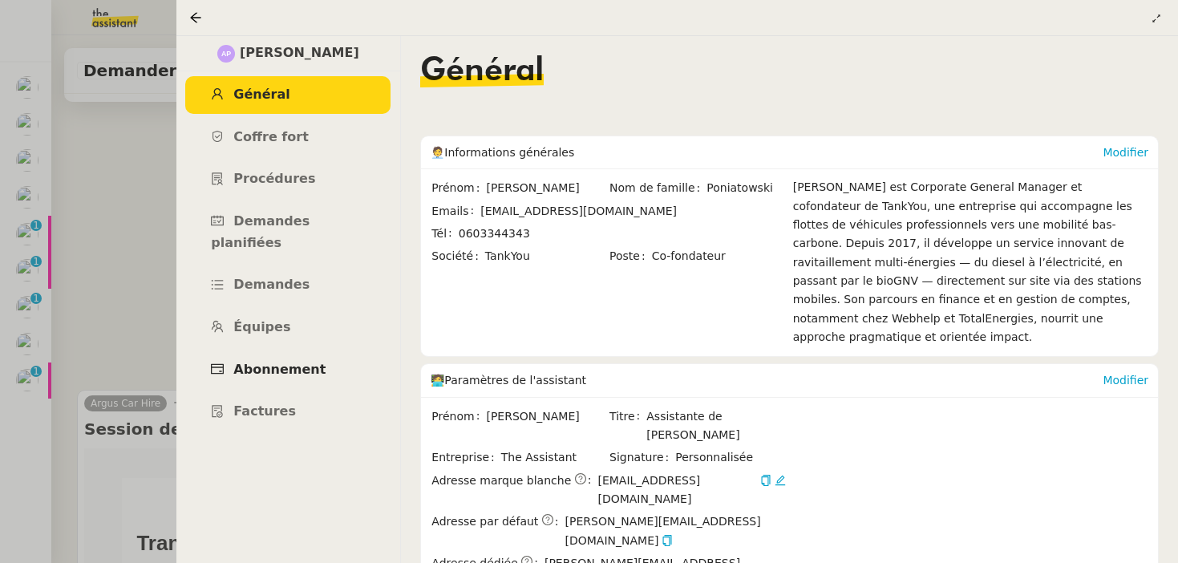
click at [286, 351] on link "Abonnement" at bounding box center [287, 370] width 205 height 38
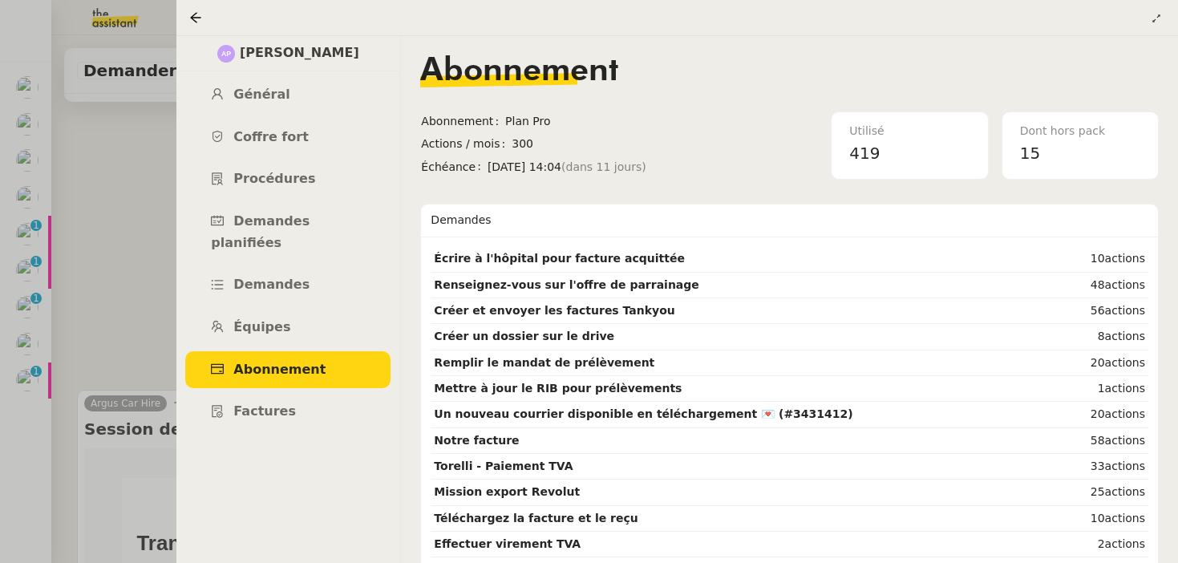
click at [133, 278] on div at bounding box center [589, 281] width 1178 height 563
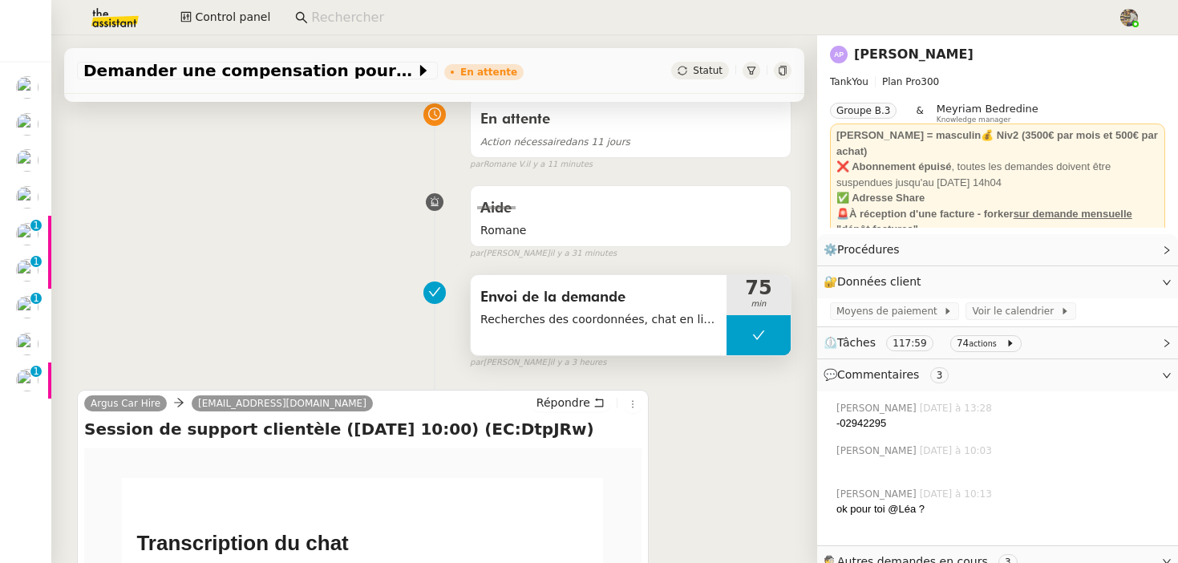
click at [573, 322] on span "Recherches des coordonnées, chat en ligne" at bounding box center [598, 319] width 237 height 18
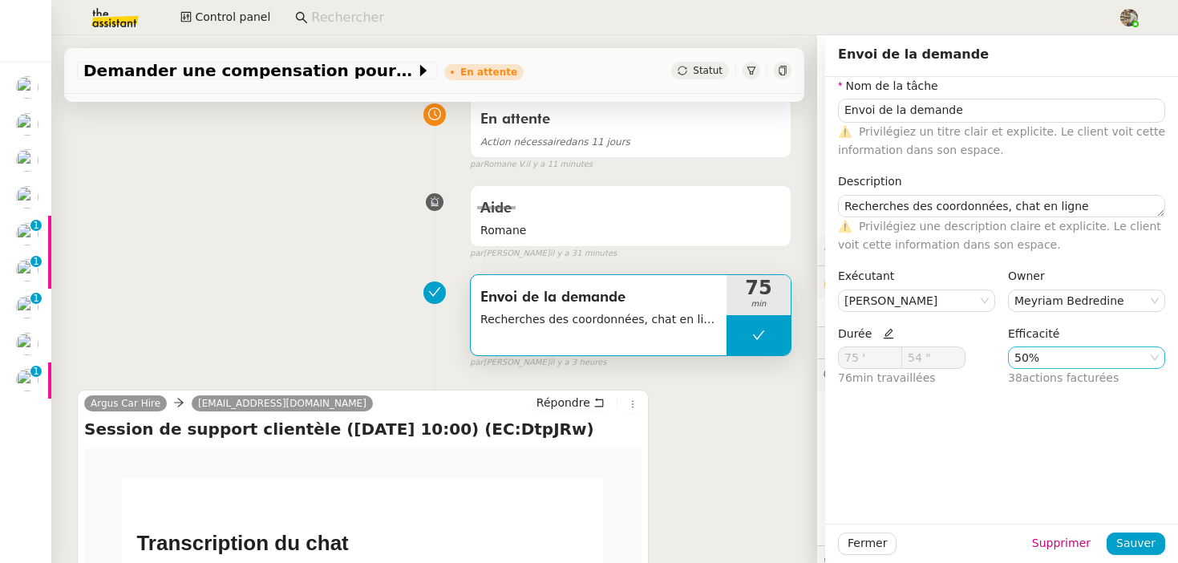
click at [1043, 355] on nz-select-item "50%" at bounding box center [1087, 357] width 144 height 21
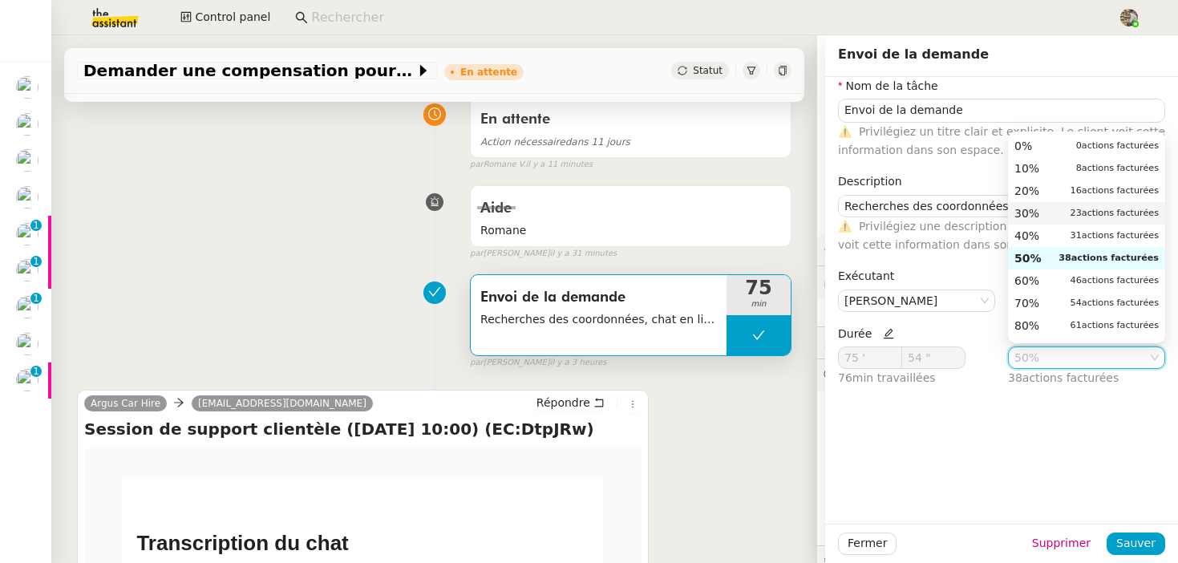
click at [1035, 210] on span "30%" at bounding box center [1027, 213] width 25 height 14
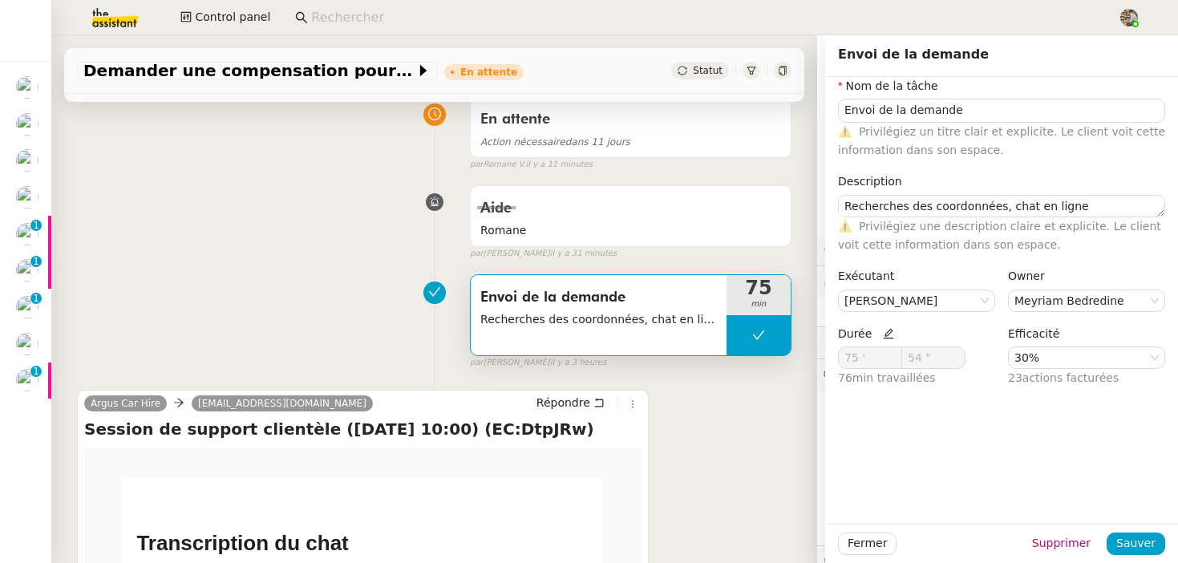
click at [253, 334] on div "Envoi de la demande Recherches des coordonnées, chat en ligne 75 min false par …" at bounding box center [434, 318] width 715 height 103
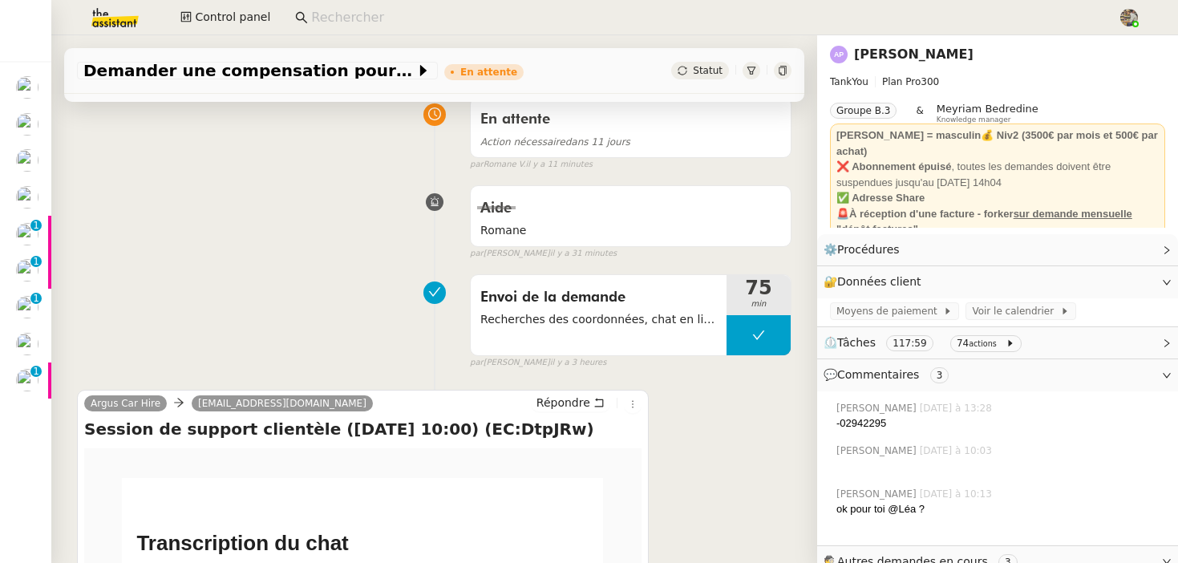
click at [918, 53] on link "[PERSON_NAME]" at bounding box center [914, 54] width 120 height 15
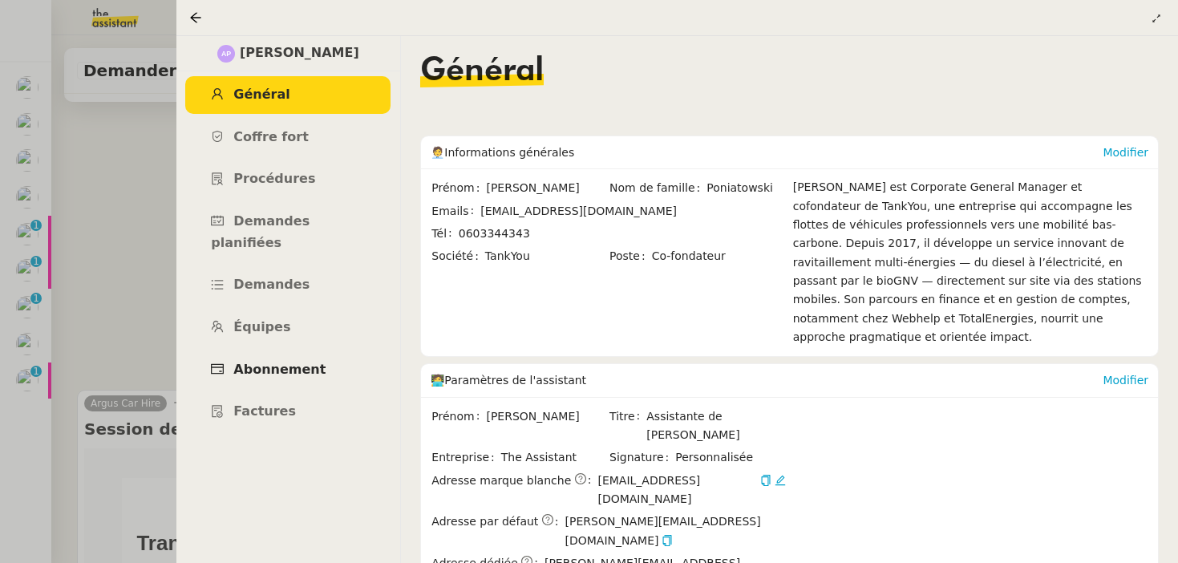
click at [238, 357] on link "Abonnement" at bounding box center [287, 370] width 205 height 38
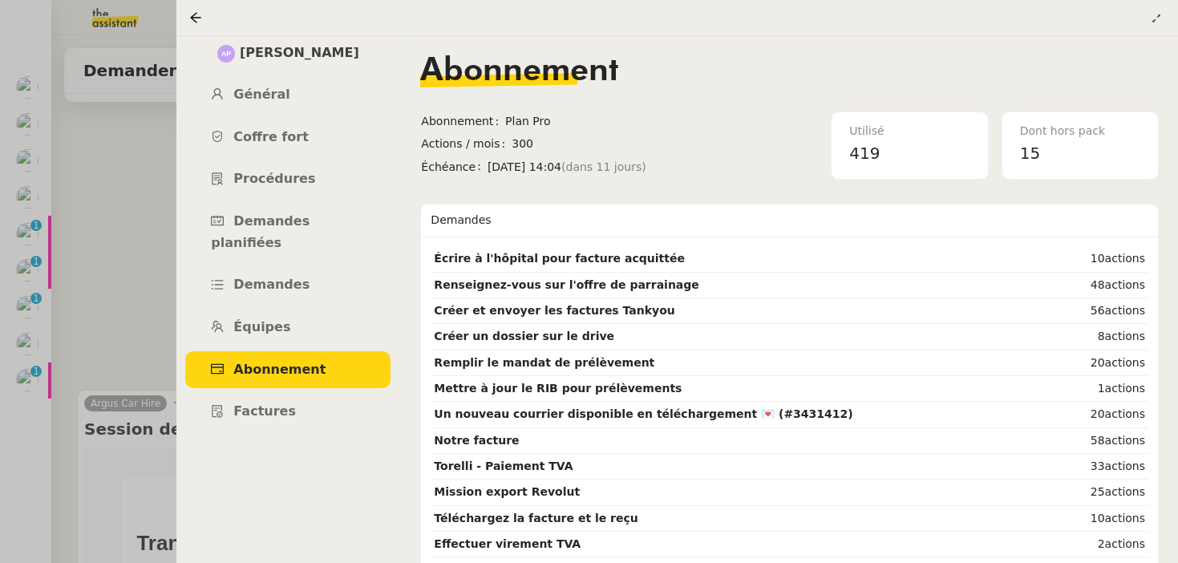
click at [116, 289] on div at bounding box center [589, 281] width 1178 height 563
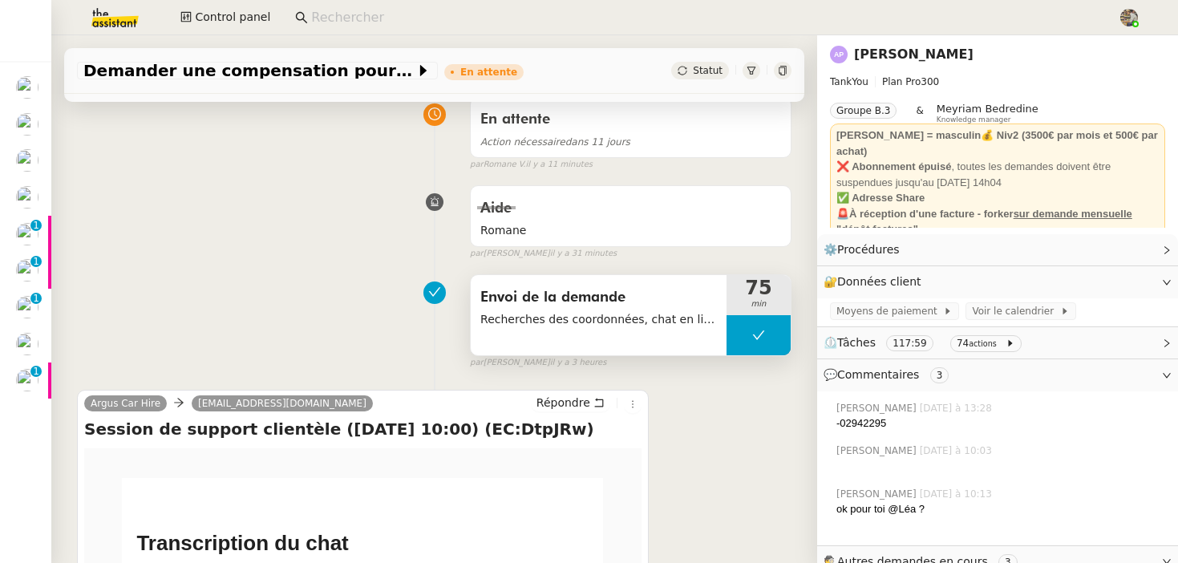
click at [623, 313] on span "Recherches des coordonnées, chat en ligne" at bounding box center [598, 319] width 237 height 18
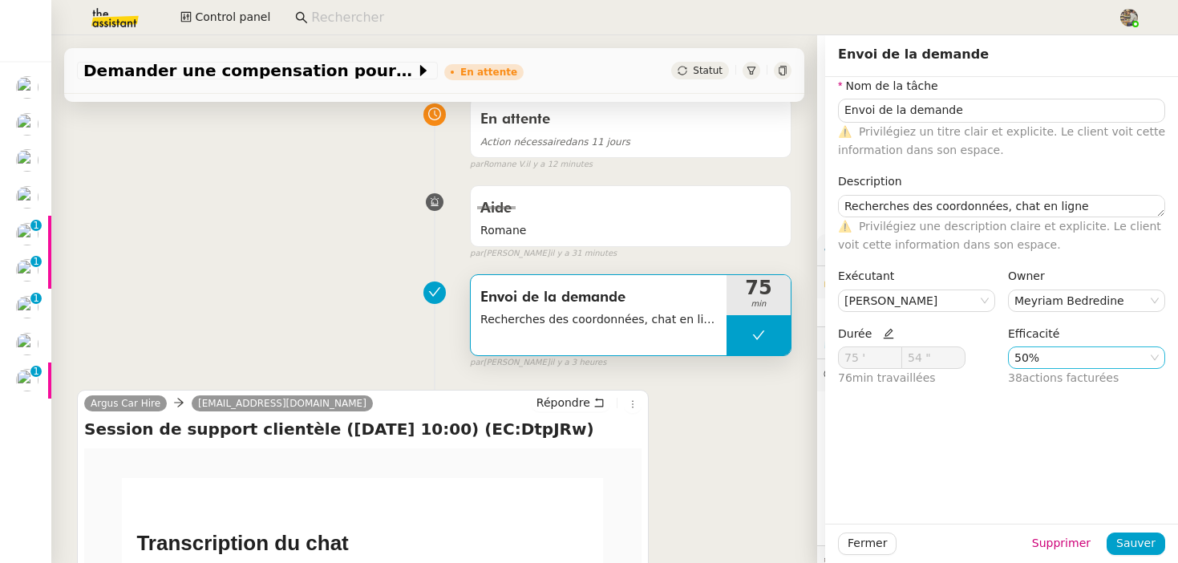
click at [1055, 356] on nz-select-item "50%" at bounding box center [1087, 357] width 144 height 21
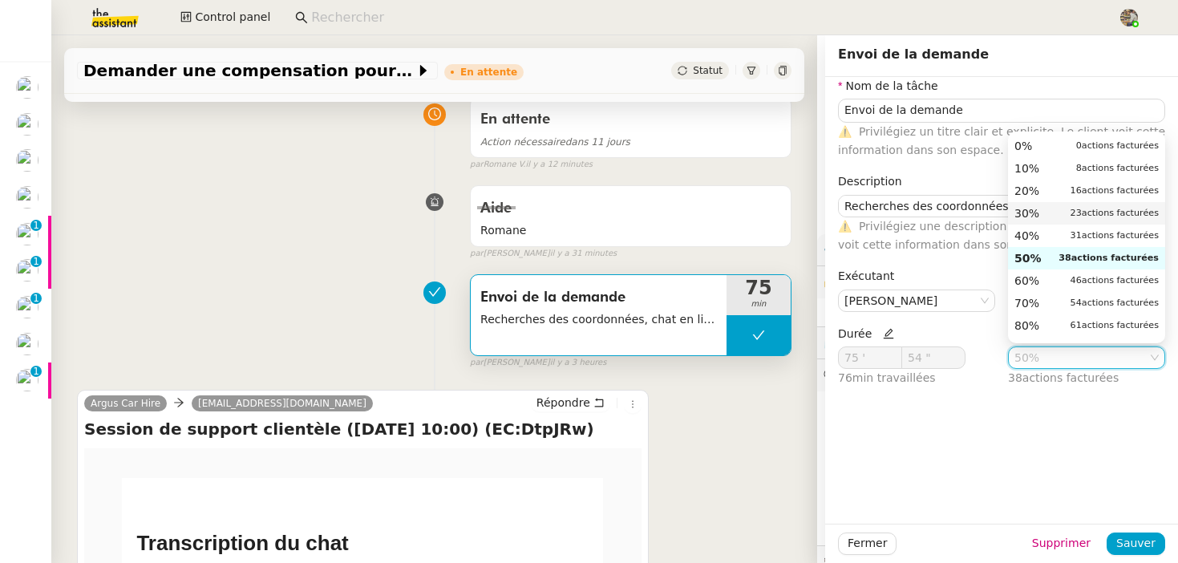
click at [1037, 211] on span "30%" at bounding box center [1027, 213] width 25 height 14
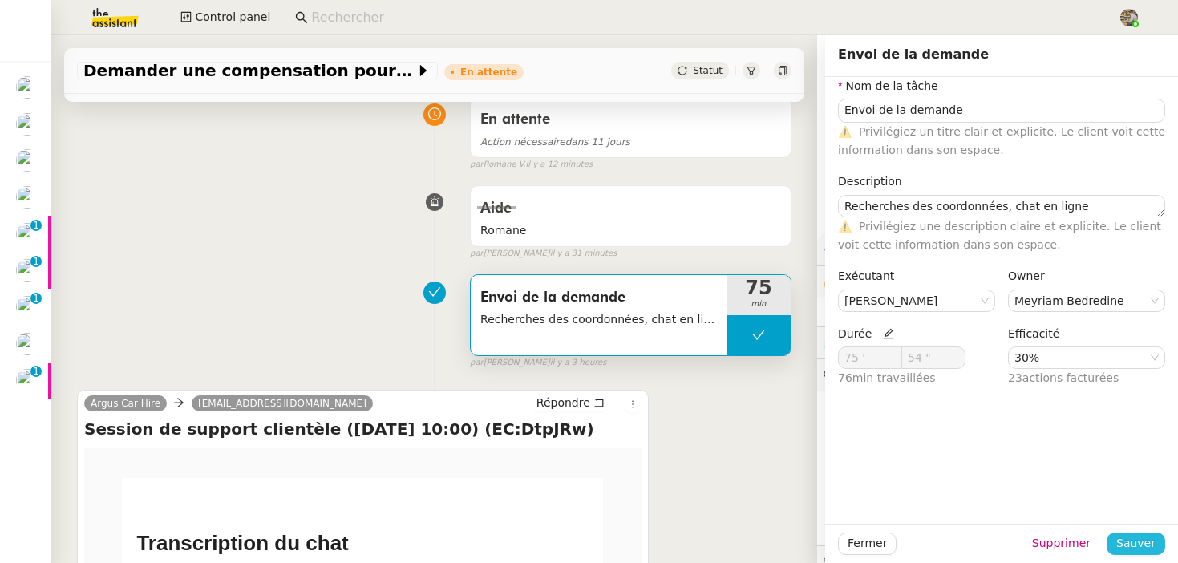
click at [1143, 546] on span "Sauver" at bounding box center [1135, 543] width 39 height 18
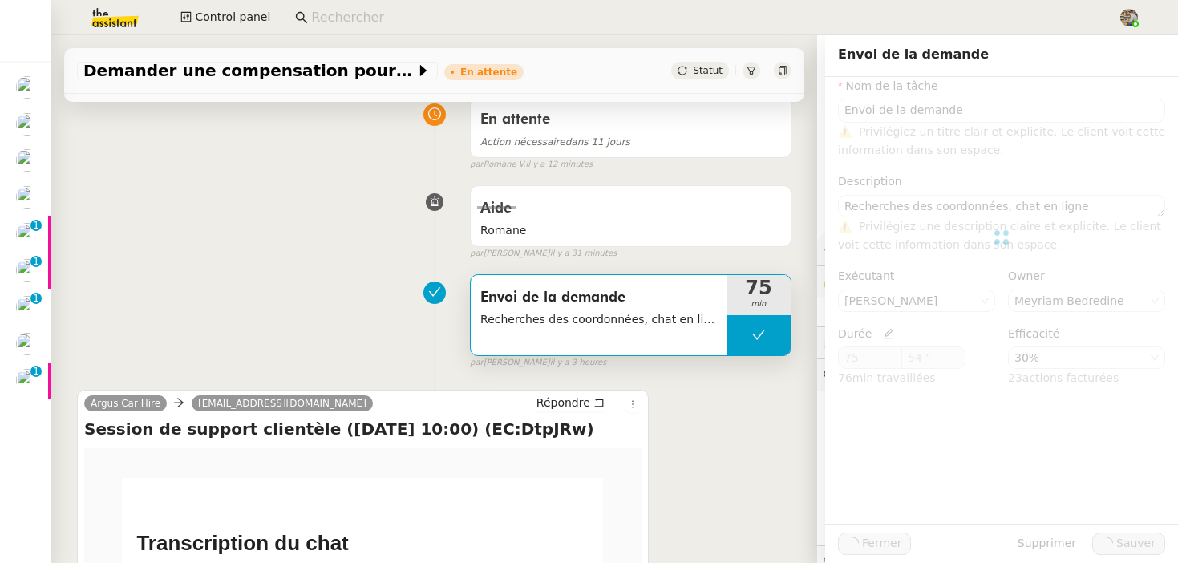
type input "Envoi de la demande"
type textarea "Recherches des coordonnées, chat en ligne"
type input "75 '"
type input "54 ""
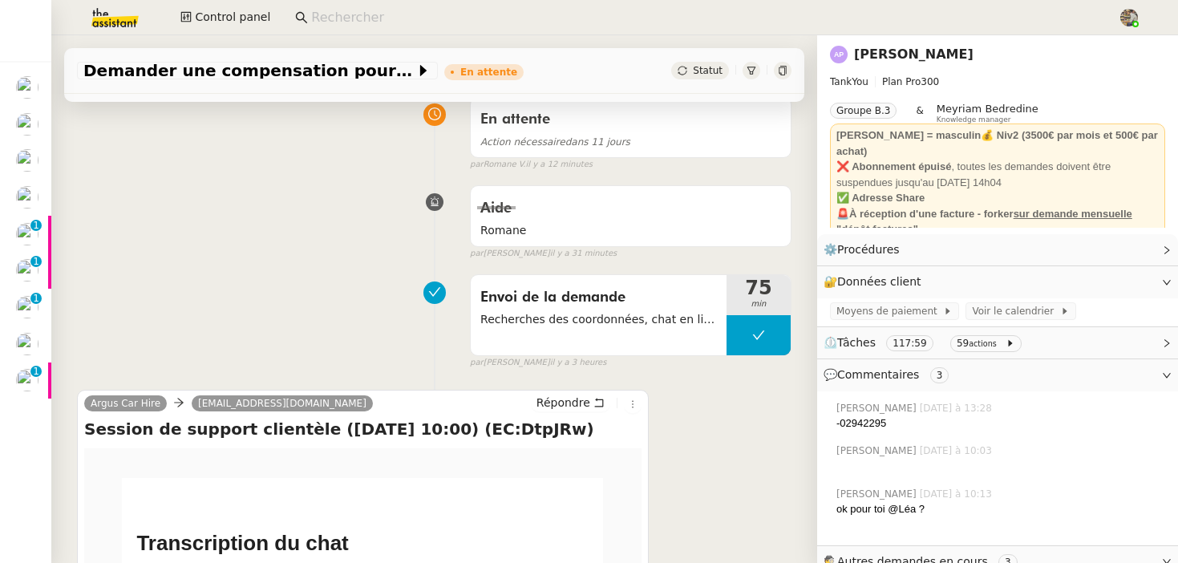
click at [874, 49] on link "[PERSON_NAME]" at bounding box center [914, 54] width 120 height 15
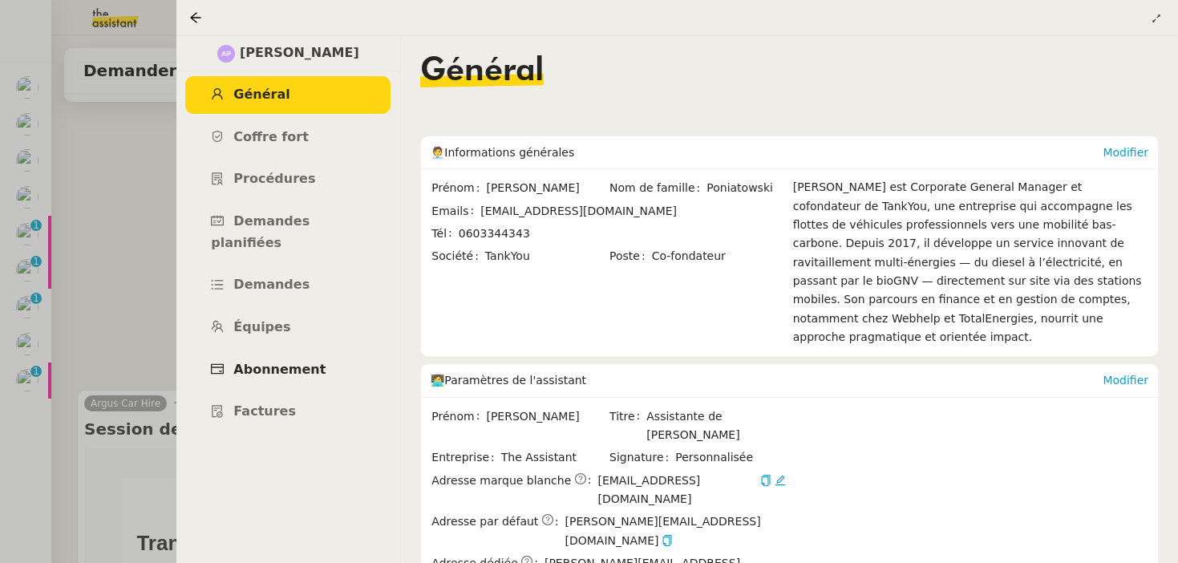
click at [261, 362] on span "Abonnement" at bounding box center [279, 369] width 92 height 15
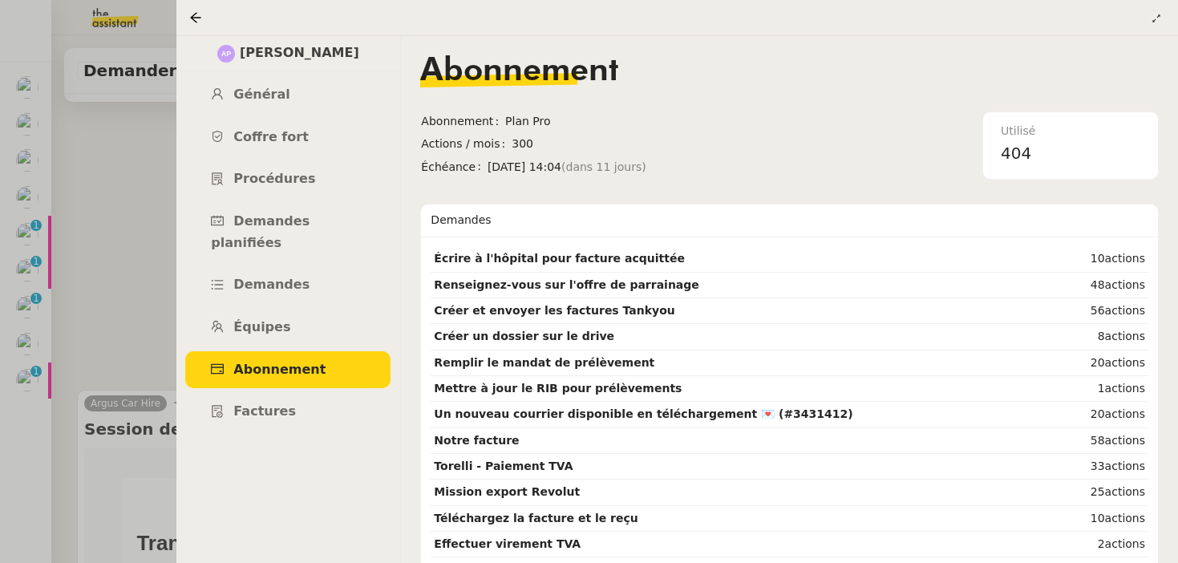
click at [91, 273] on div at bounding box center [589, 281] width 1178 height 563
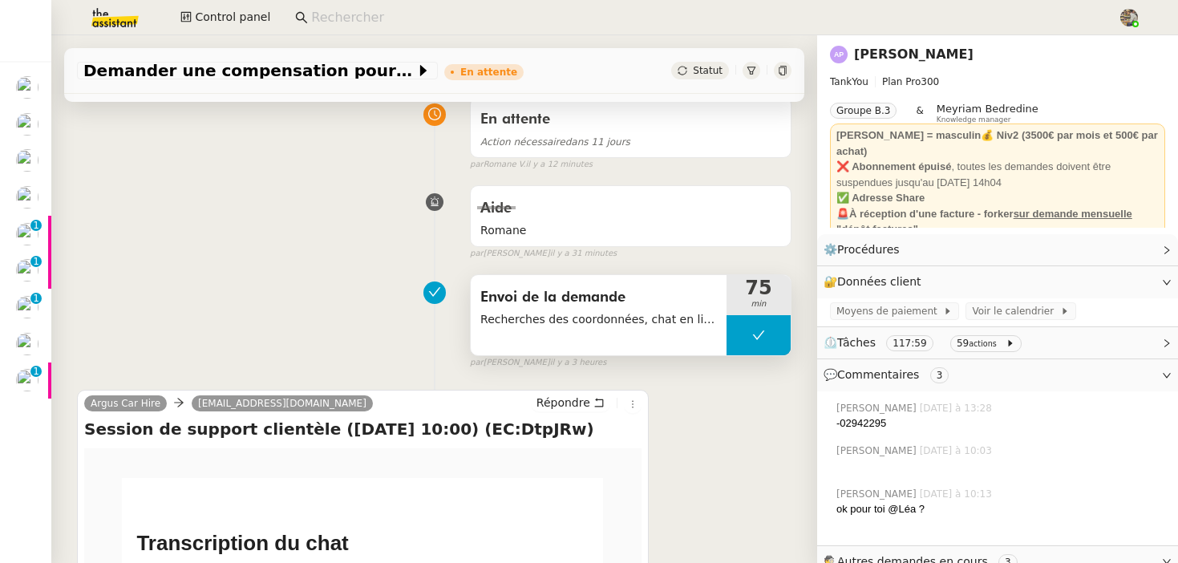
click at [521, 311] on span "Recherches des coordonnées, chat en ligne" at bounding box center [598, 319] width 237 height 18
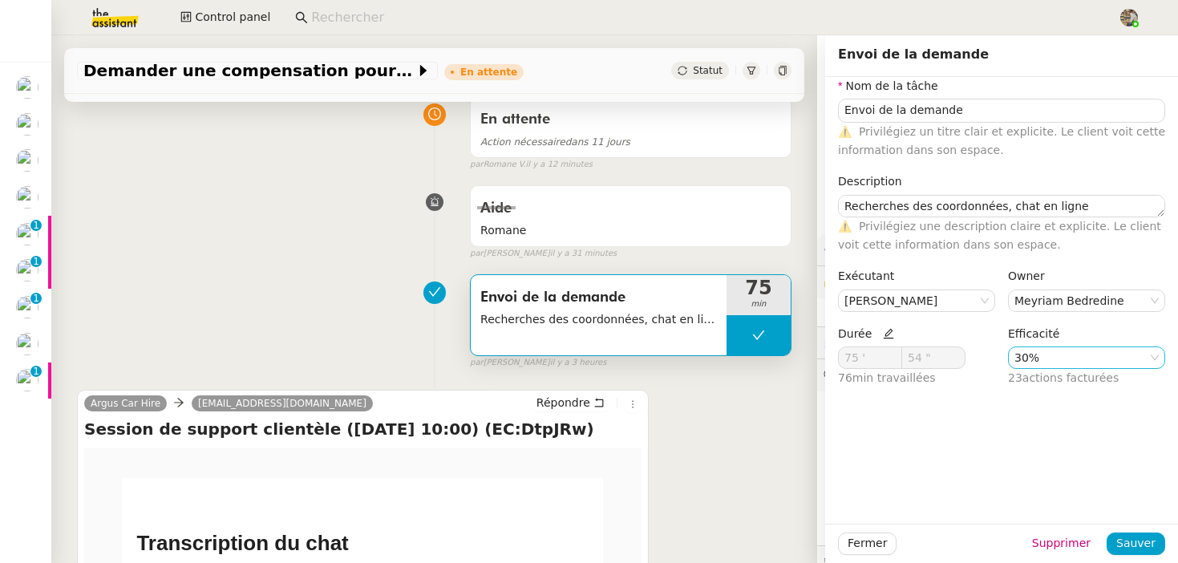
click at [1114, 356] on nz-select-item "30%" at bounding box center [1087, 357] width 144 height 21
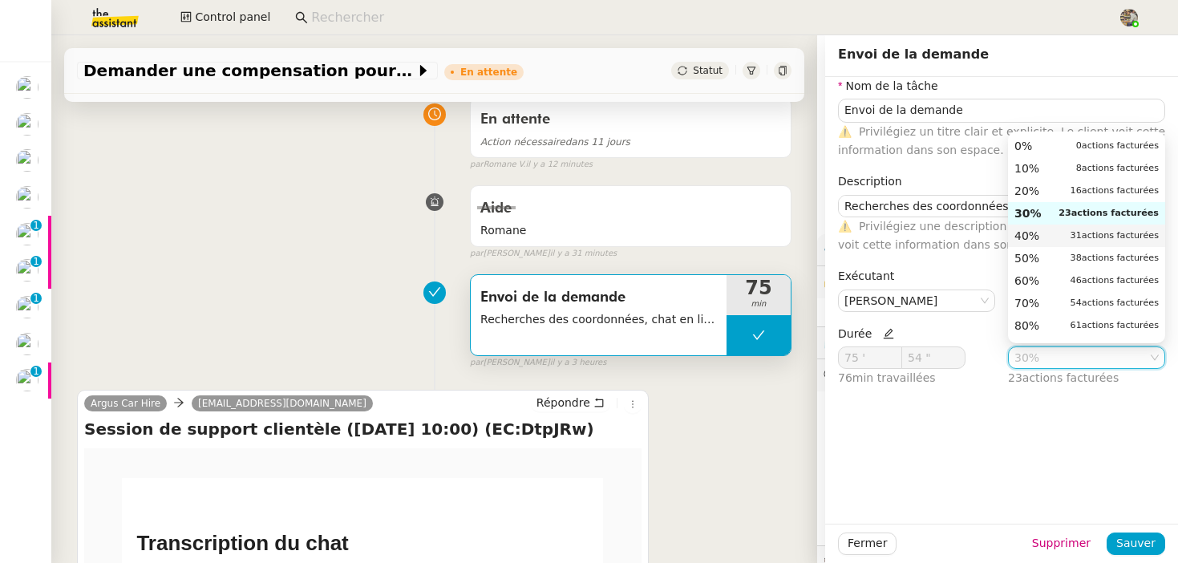
click at [1045, 234] on div "40% 31 actions facturées" at bounding box center [1087, 236] width 144 height 14
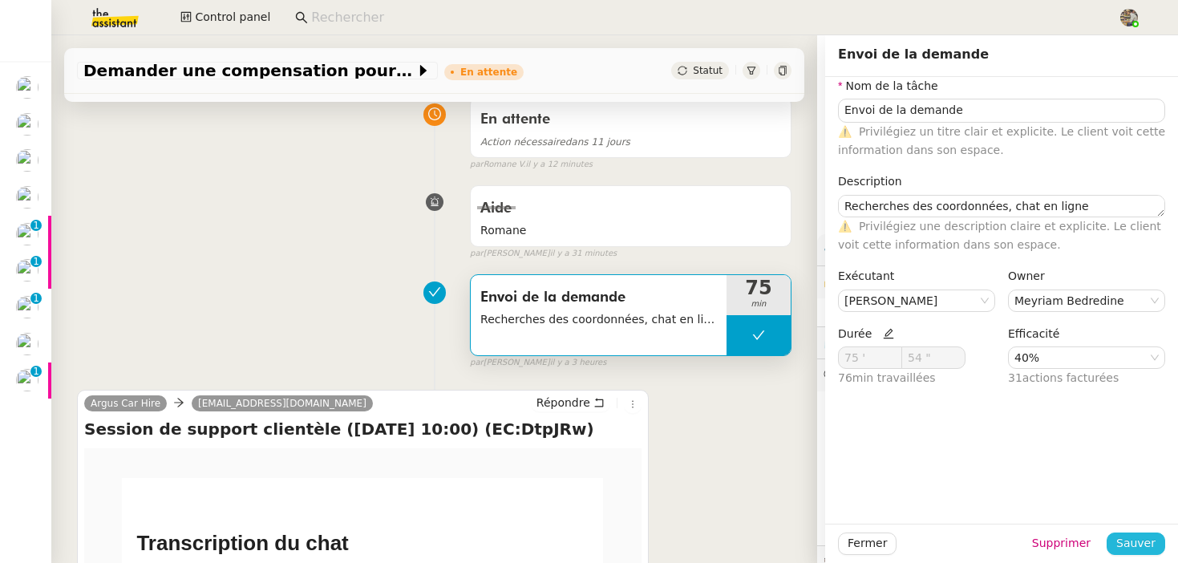
click at [1135, 538] on span "Sauver" at bounding box center [1135, 543] width 39 height 18
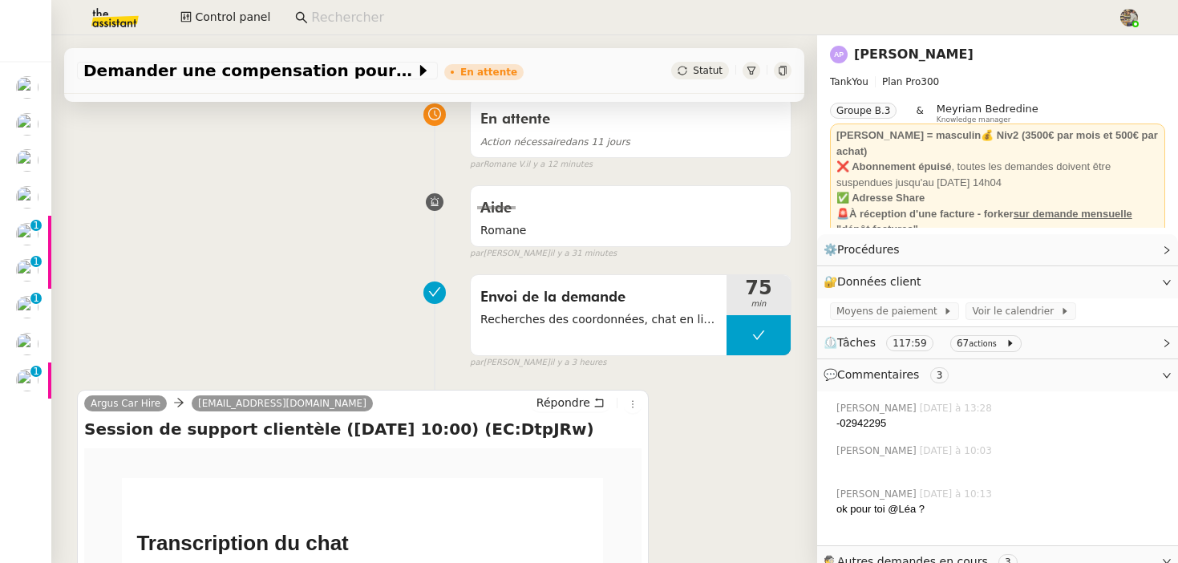
click at [927, 58] on link "[PERSON_NAME]" at bounding box center [914, 54] width 120 height 15
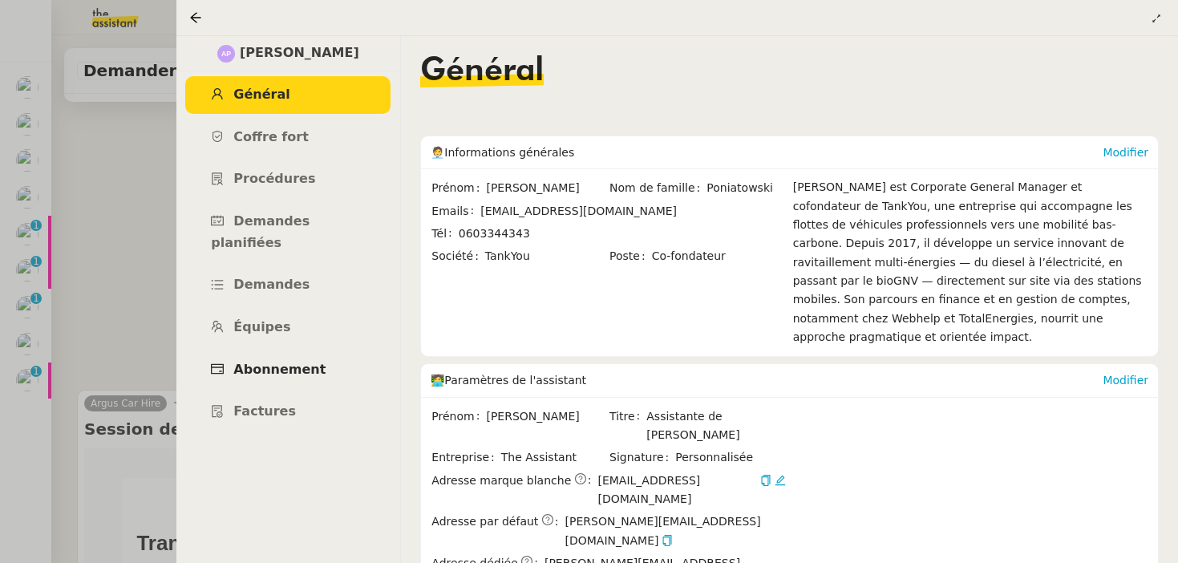
click at [313, 351] on link "Abonnement" at bounding box center [287, 370] width 205 height 38
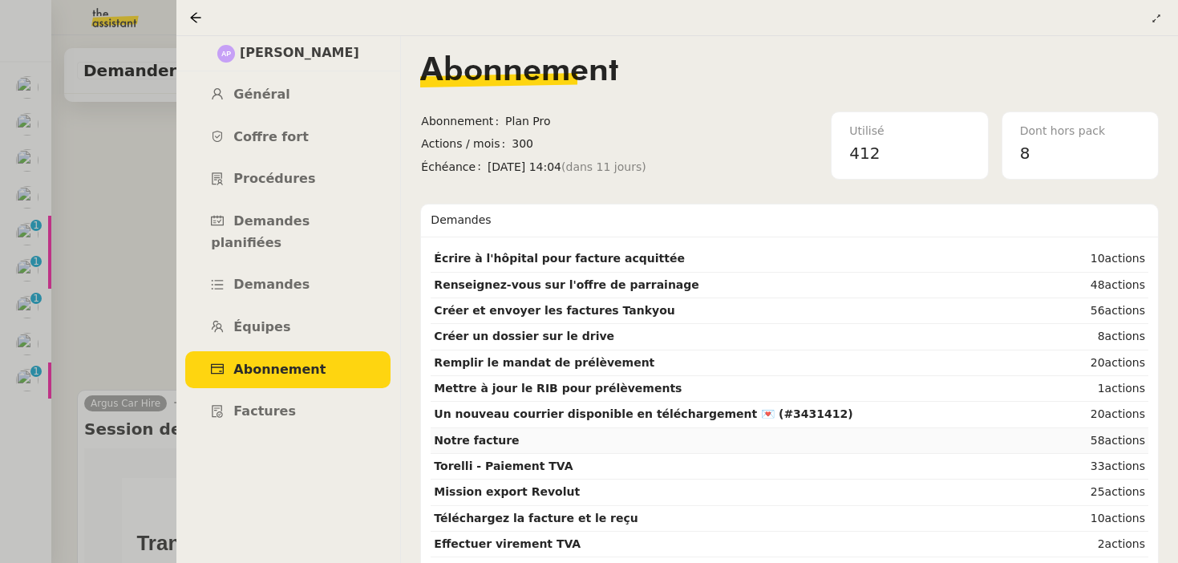
scroll to position [28, 0]
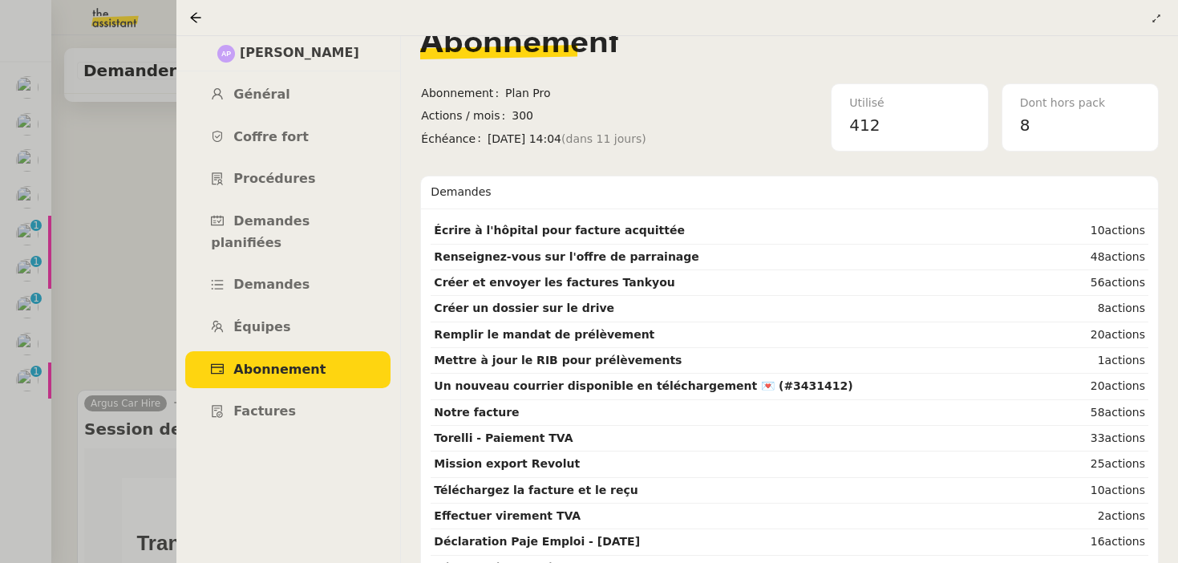
click at [138, 256] on div at bounding box center [589, 281] width 1178 height 563
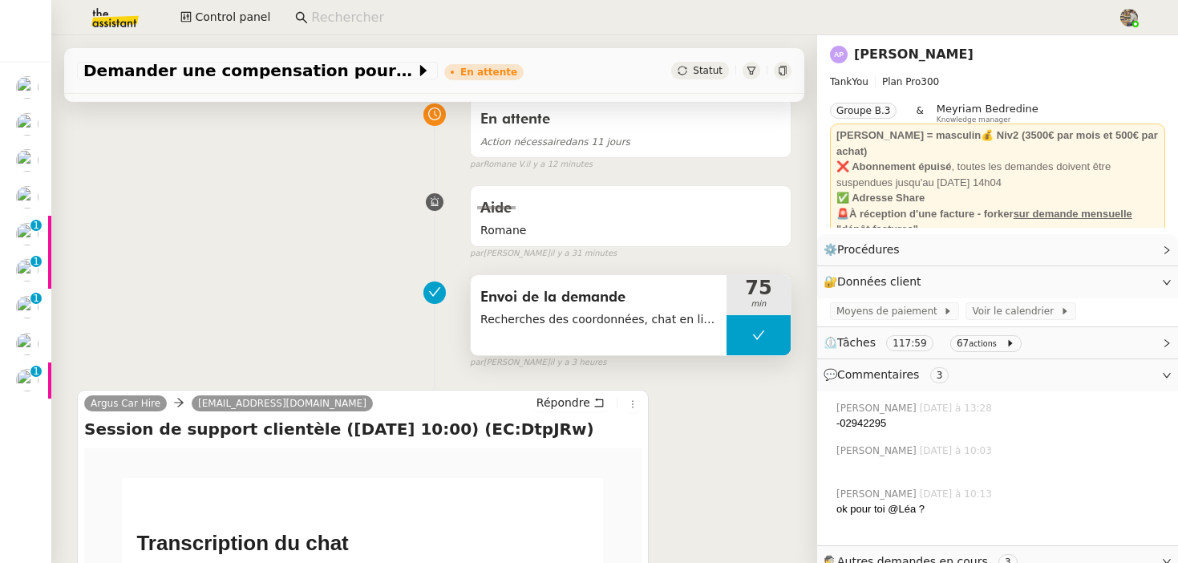
click at [624, 291] on span "Envoi de la demande" at bounding box center [598, 298] width 237 height 24
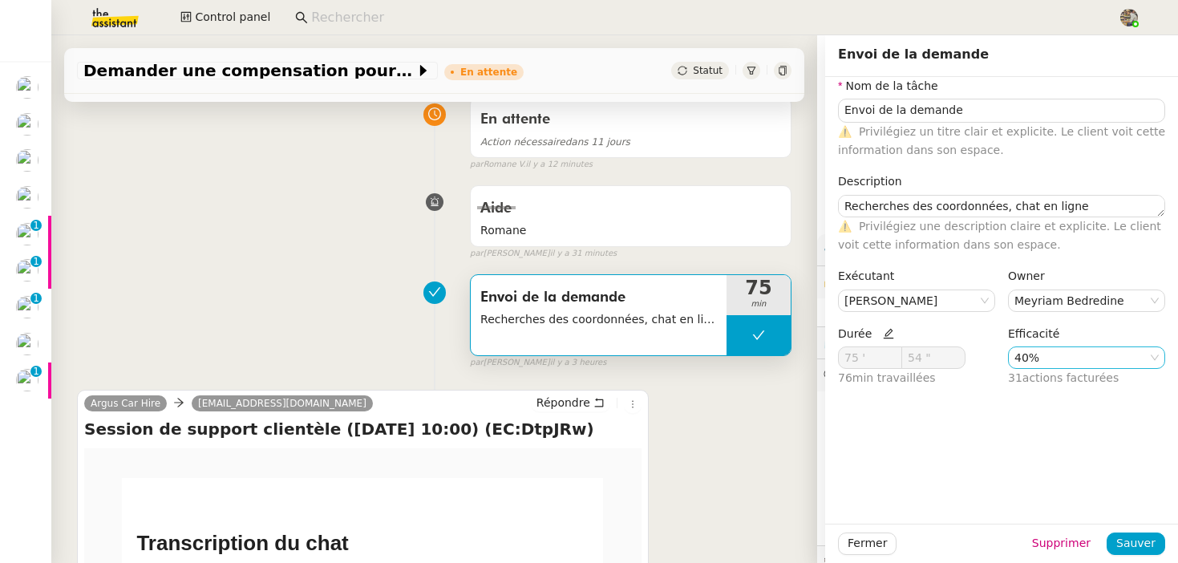
click at [1055, 354] on nz-select-item "40%" at bounding box center [1087, 357] width 144 height 21
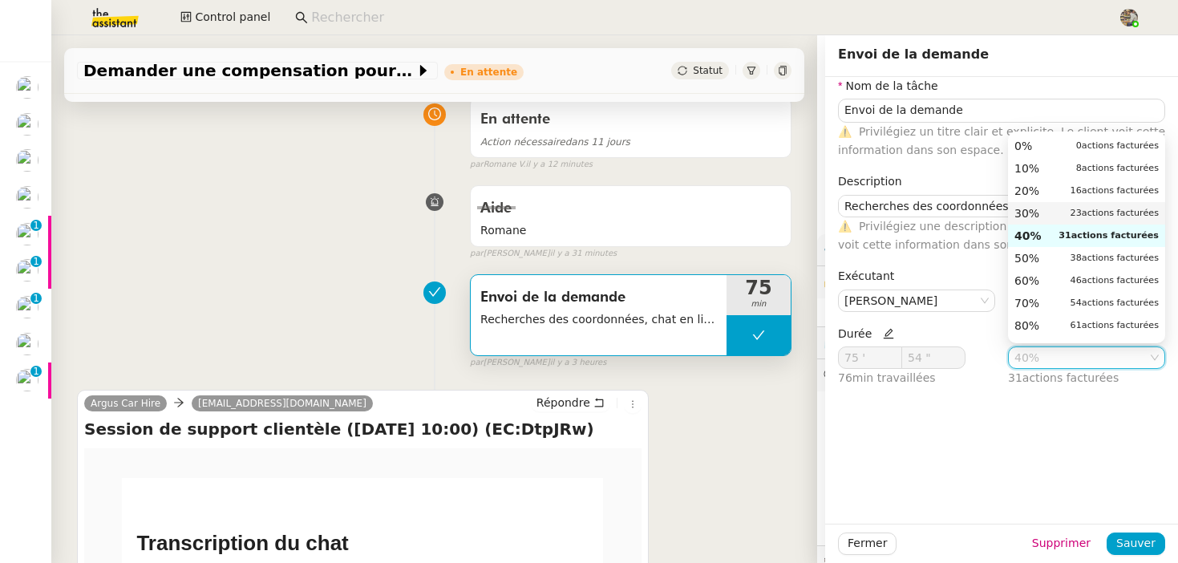
click at [1035, 210] on span "30%" at bounding box center [1027, 213] width 25 height 14
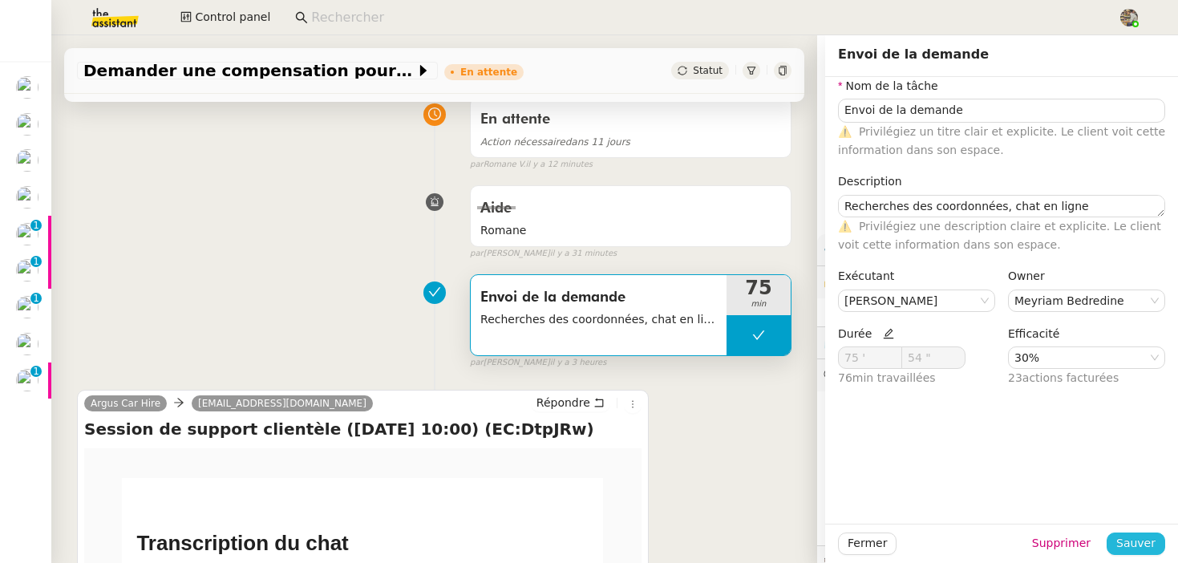
click at [1152, 542] on span "Sauver" at bounding box center [1135, 543] width 39 height 18
